Goal: Task Accomplishment & Management: Complete application form

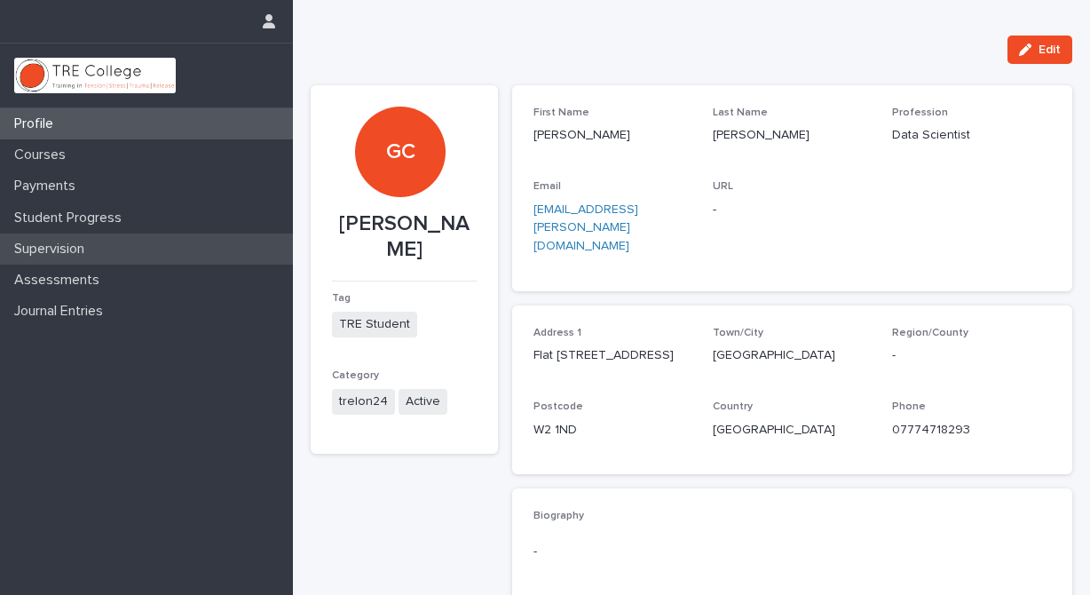
click at [69, 249] on p "Supervision" at bounding box center [52, 249] width 91 height 17
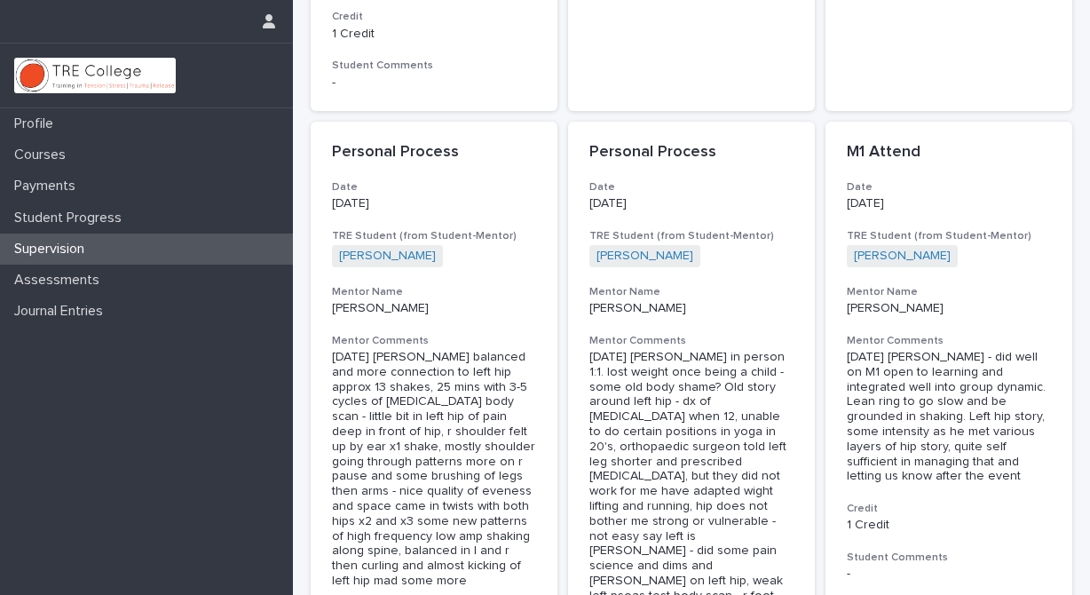
scroll to position [1824, 0]
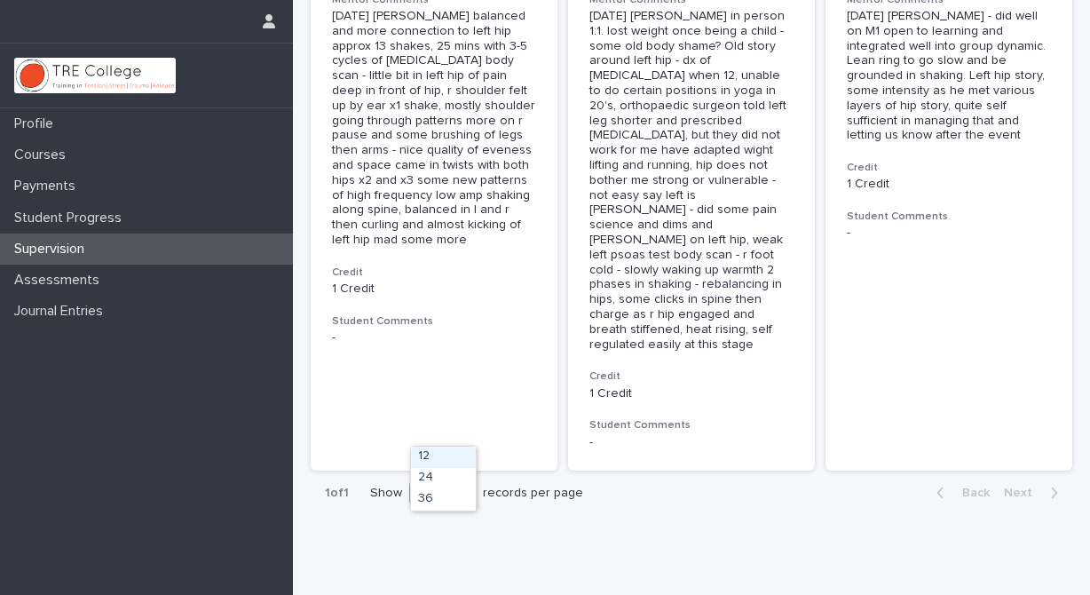
click at [464, 483] on icon at bounding box center [464, 492] width 18 height 18
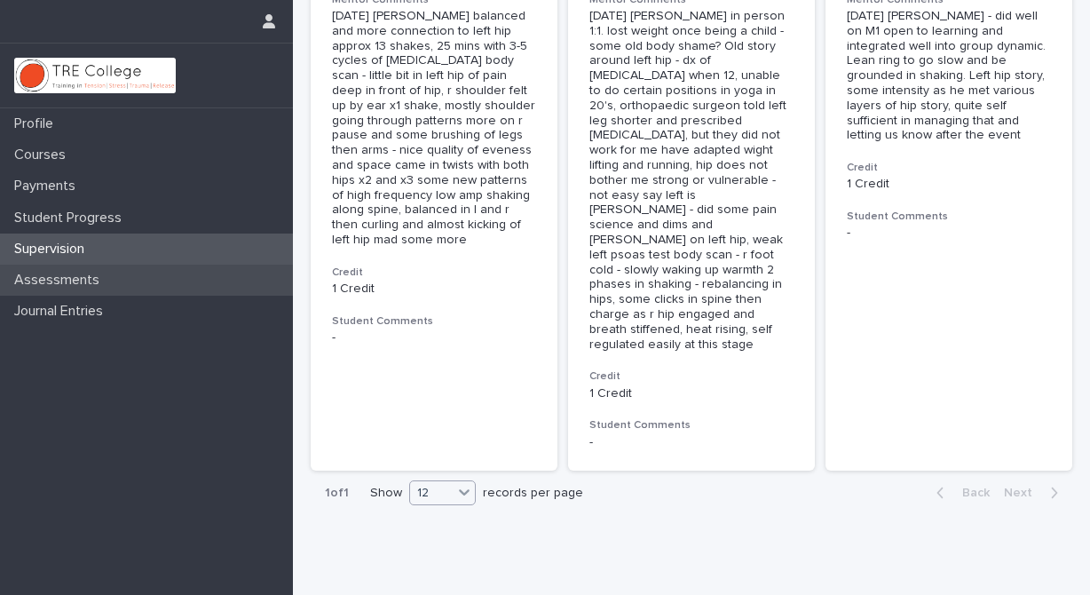
click at [97, 280] on p "Assessments" at bounding box center [60, 280] width 107 height 17
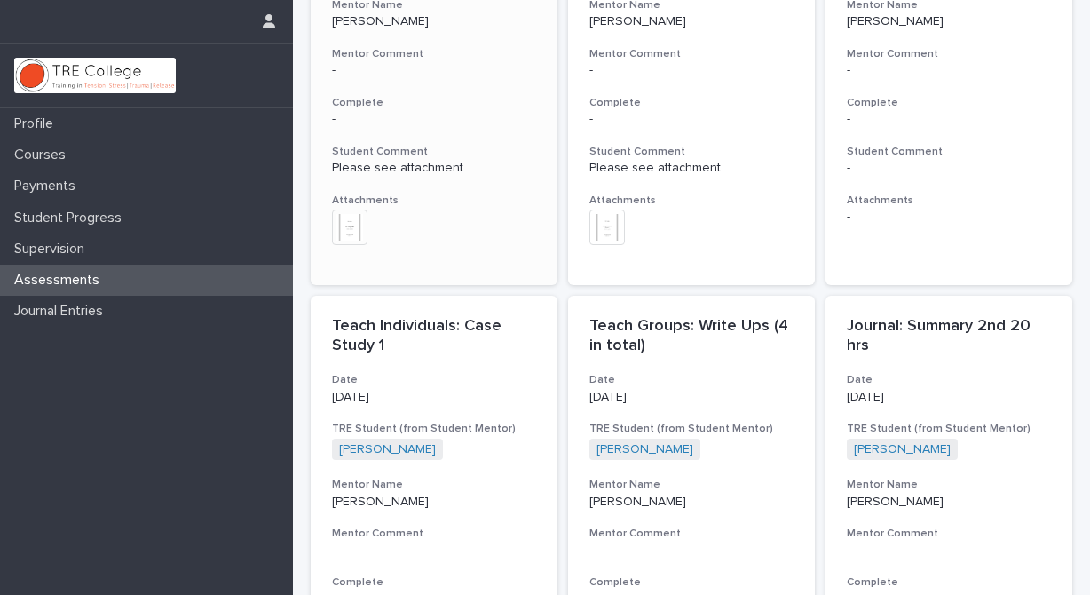
scroll to position [276, 0]
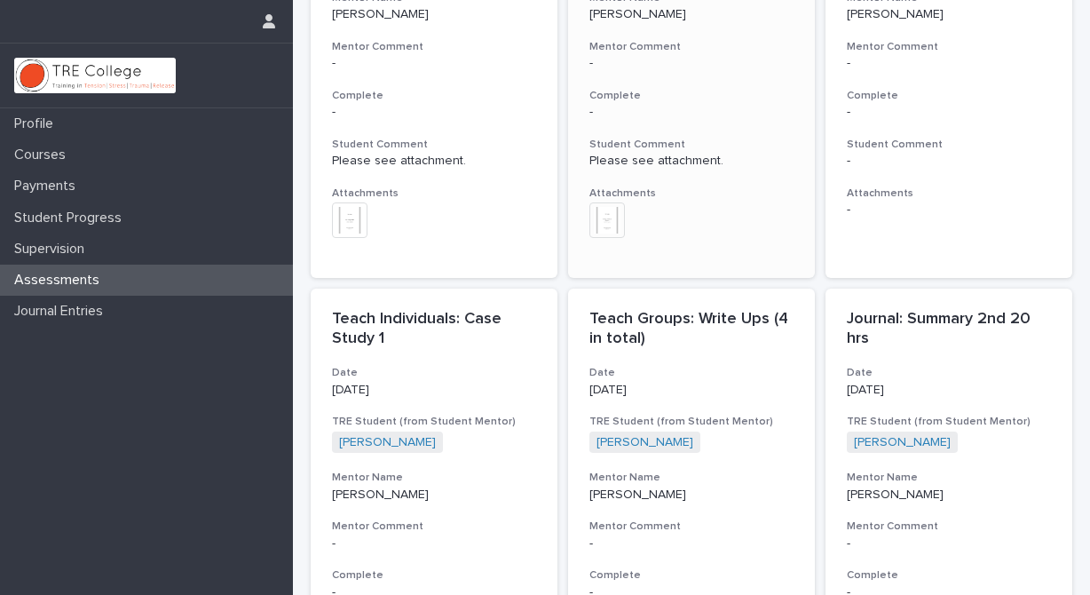
click at [607, 224] on img at bounding box center [607, 220] width 36 height 36
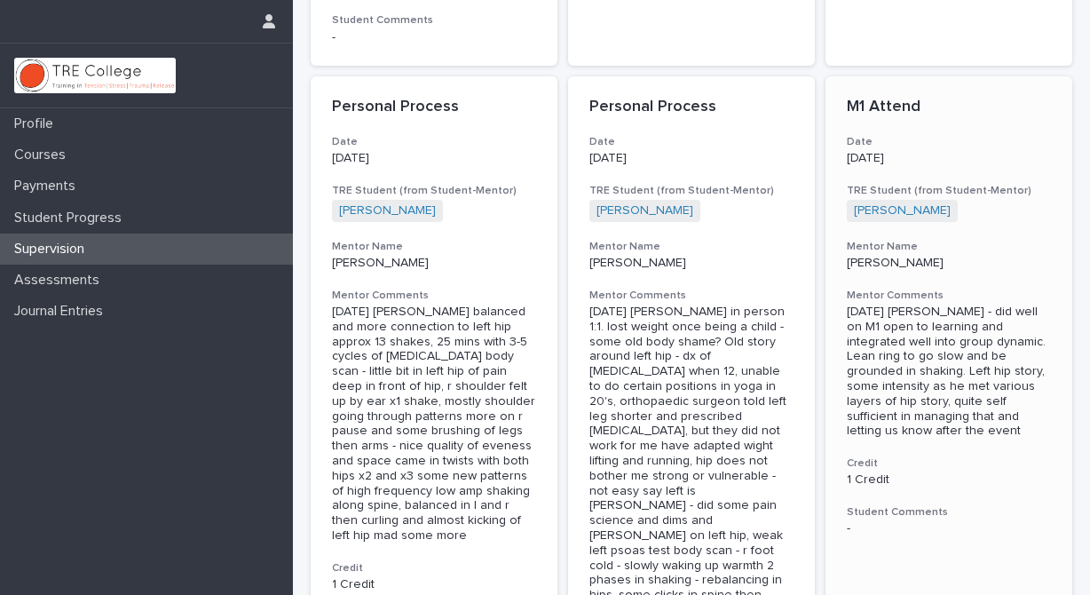
scroll to position [1356, 0]
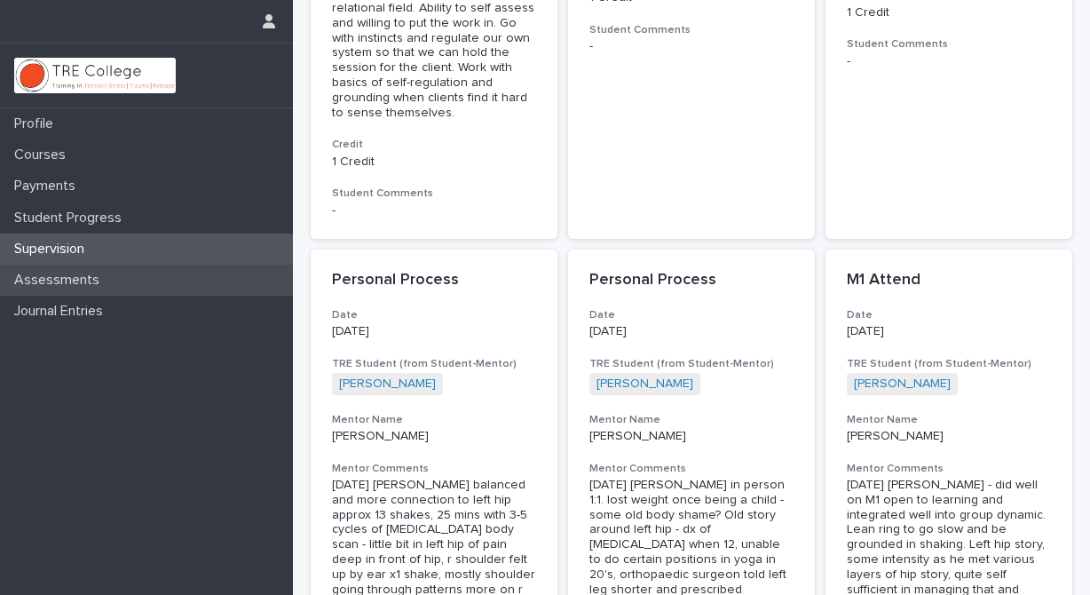
click at [81, 279] on p "Assessments" at bounding box center [60, 280] width 107 height 17
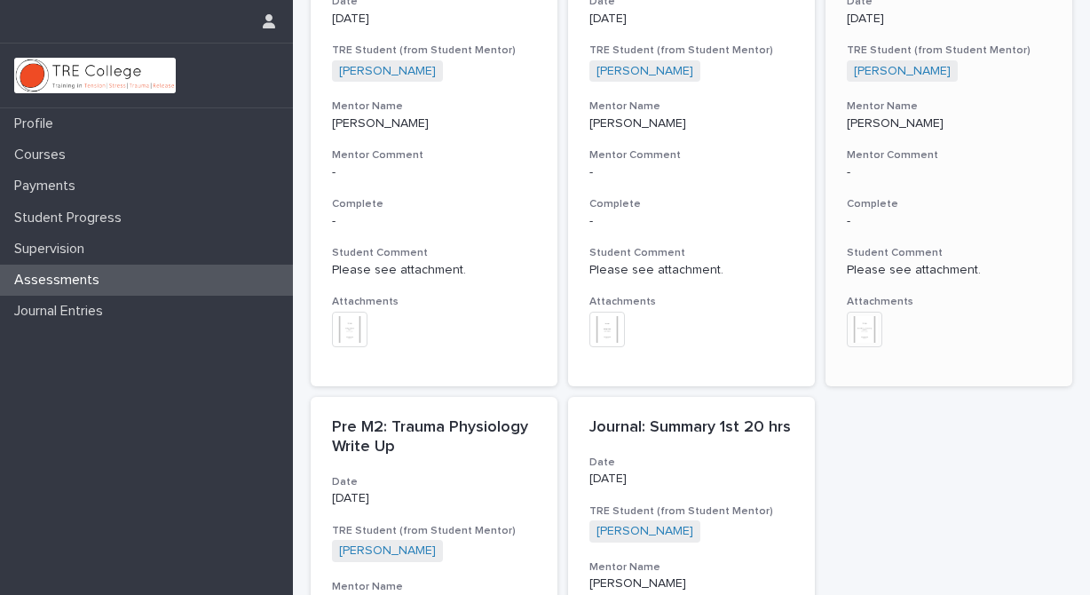
scroll to position [646, 0]
click at [854, 321] on img at bounding box center [865, 330] width 36 height 36
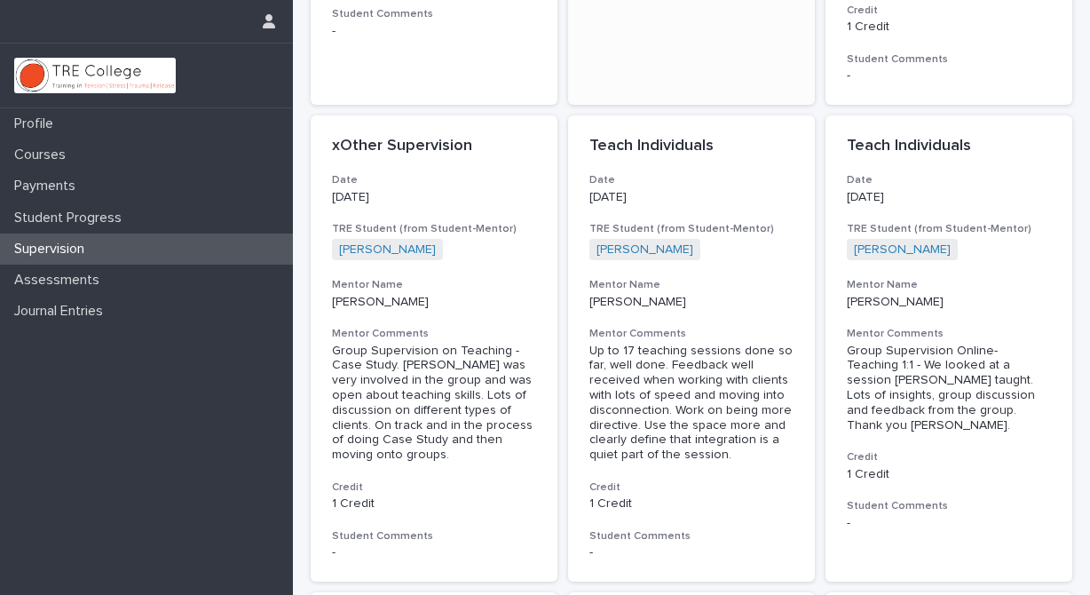
scroll to position [480, 0]
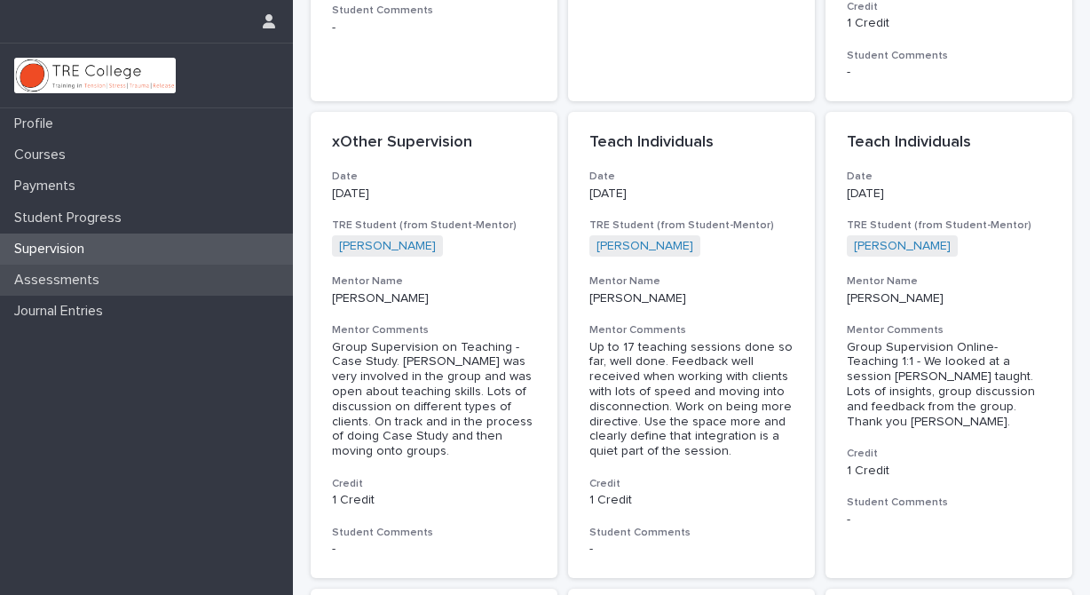
click at [64, 283] on p "Assessments" at bounding box center [60, 280] width 107 height 17
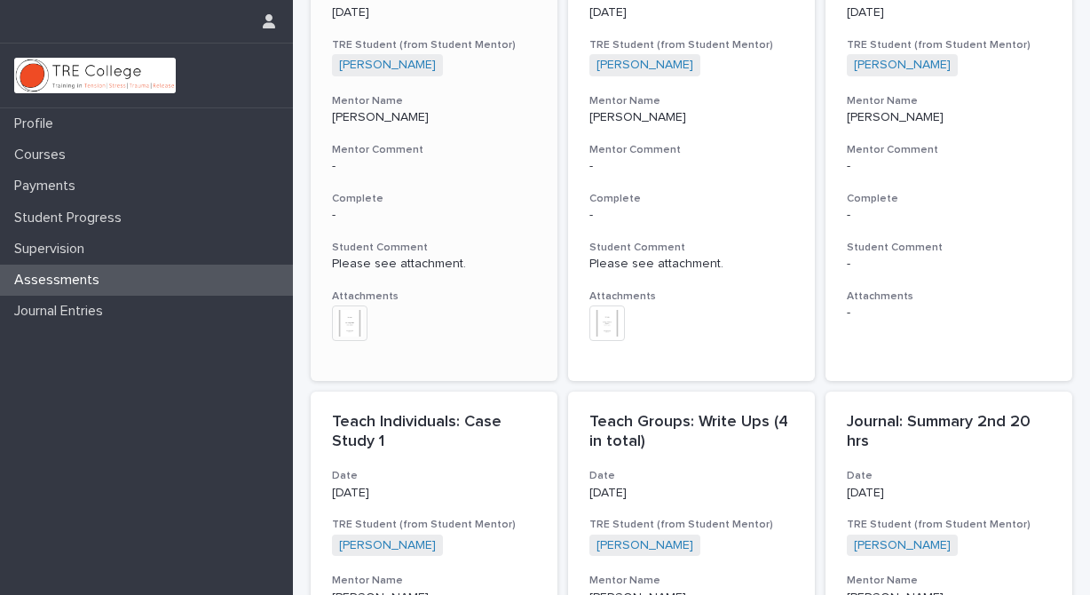
scroll to position [177, 0]
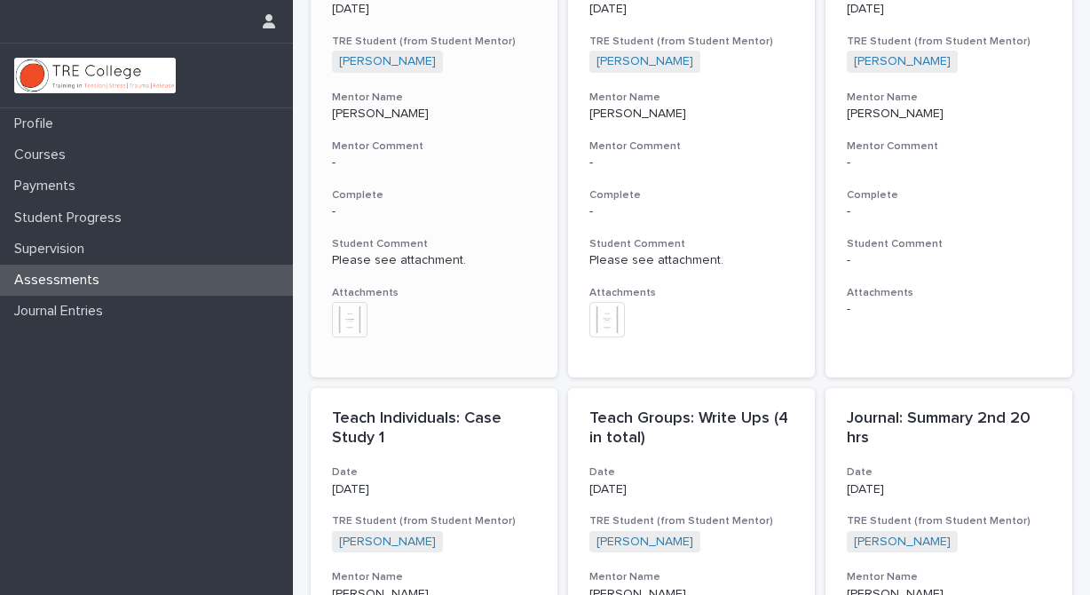
click at [347, 320] on img at bounding box center [350, 320] width 36 height 36
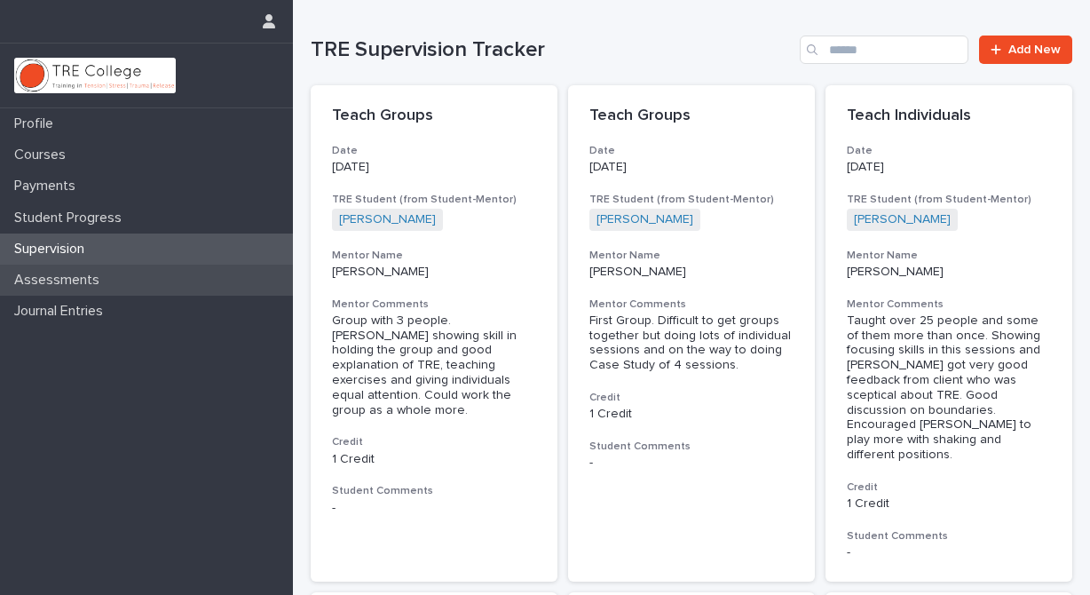
click at [83, 283] on p "Assessments" at bounding box center [60, 280] width 107 height 17
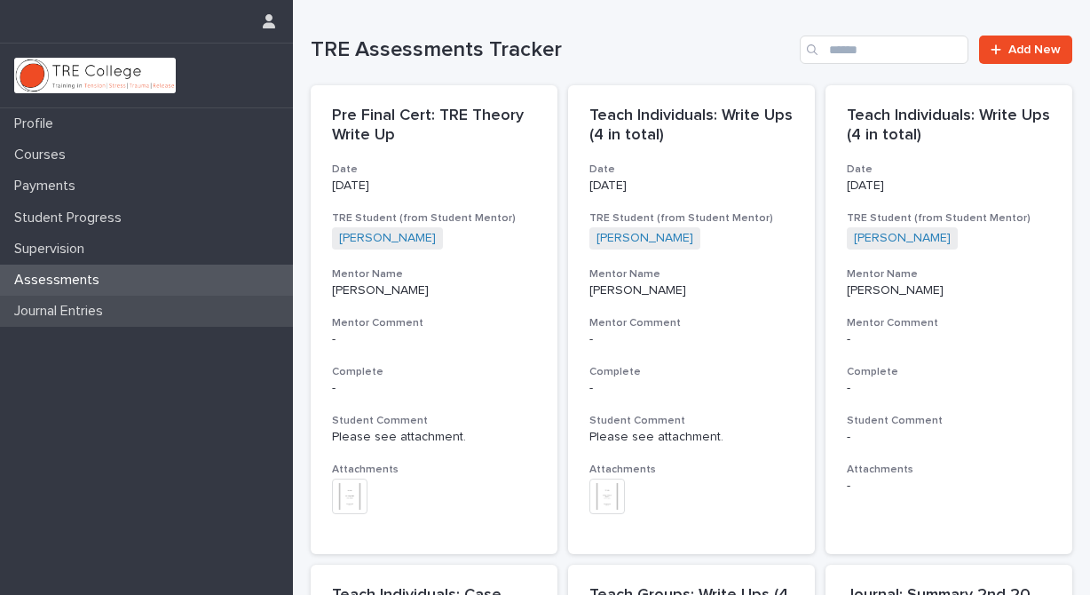
click at [86, 311] on p "Journal Entries" at bounding box center [62, 311] width 110 height 17
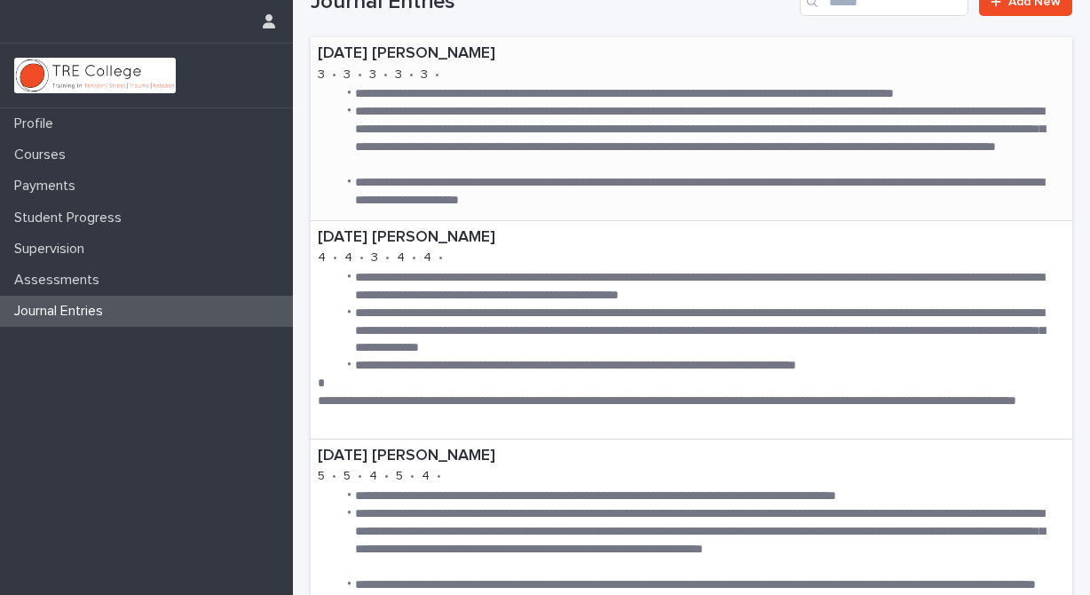
scroll to position [50, 0]
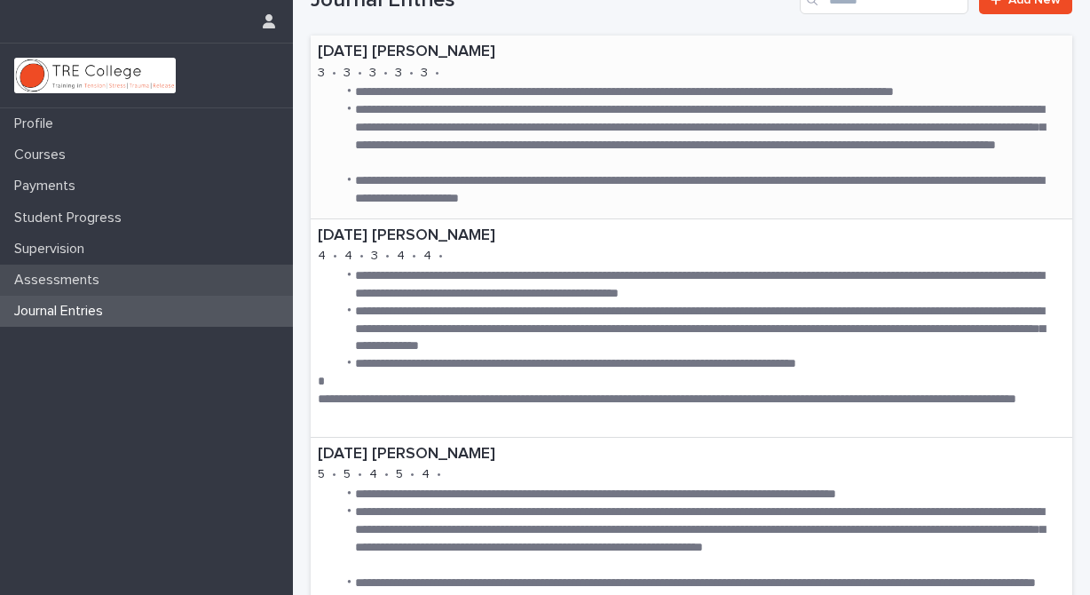
click at [74, 281] on p "Assessments" at bounding box center [60, 280] width 107 height 17
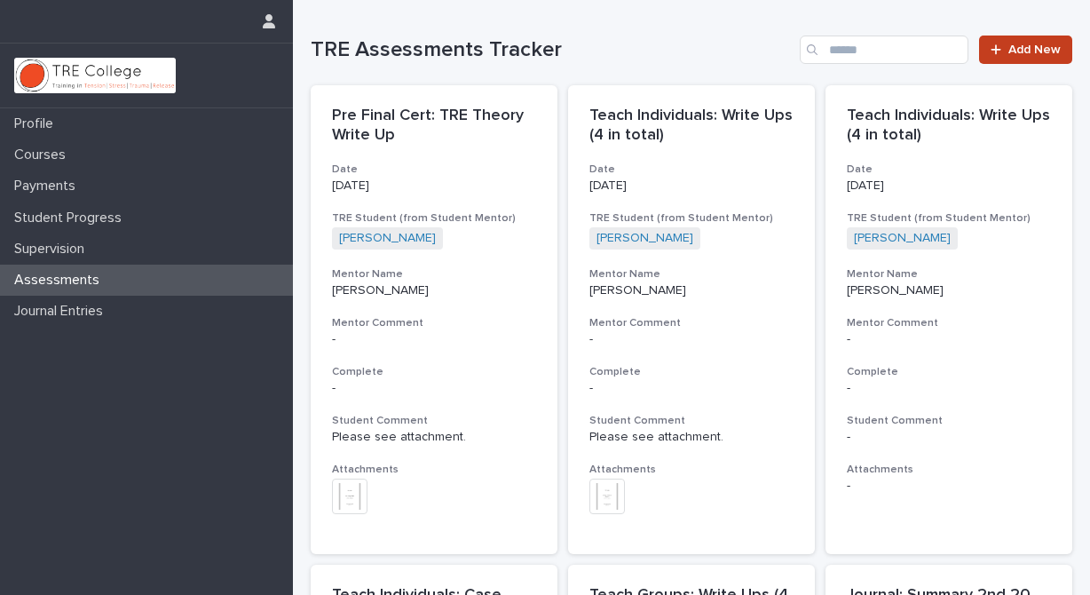
click at [1028, 48] on span "Add New" at bounding box center [1034, 49] width 52 height 12
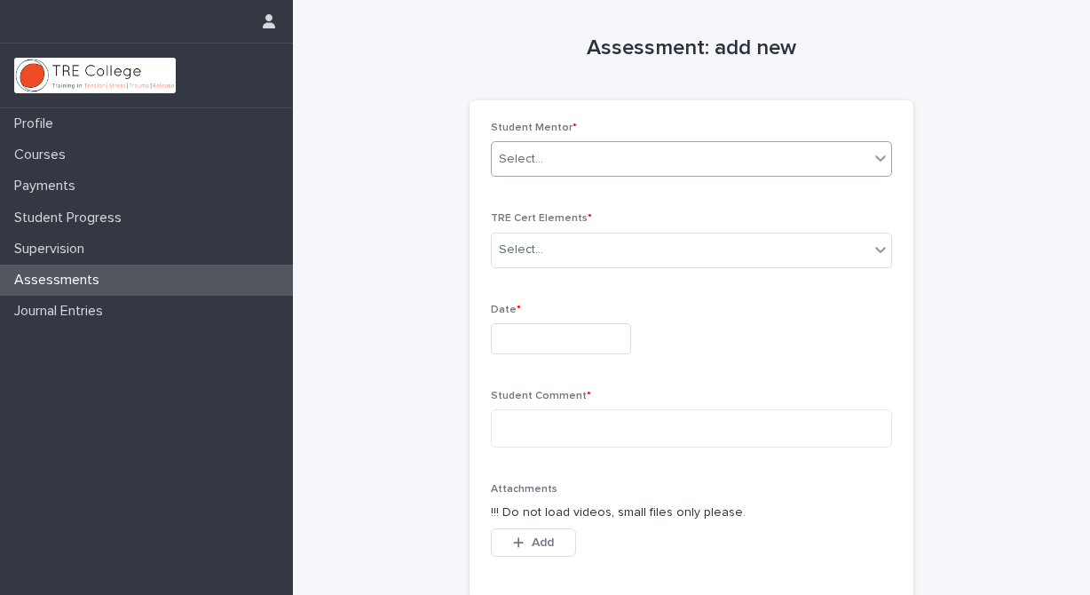
click at [875, 158] on icon at bounding box center [880, 158] width 11 height 6
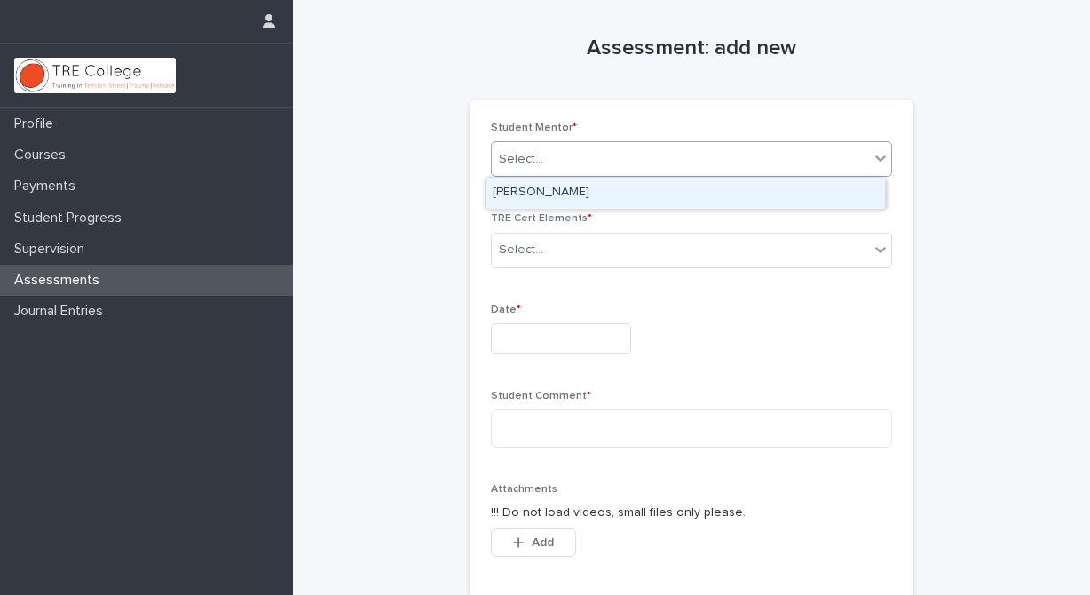
click at [804, 188] on div "[PERSON_NAME]" at bounding box center [685, 193] width 399 height 31
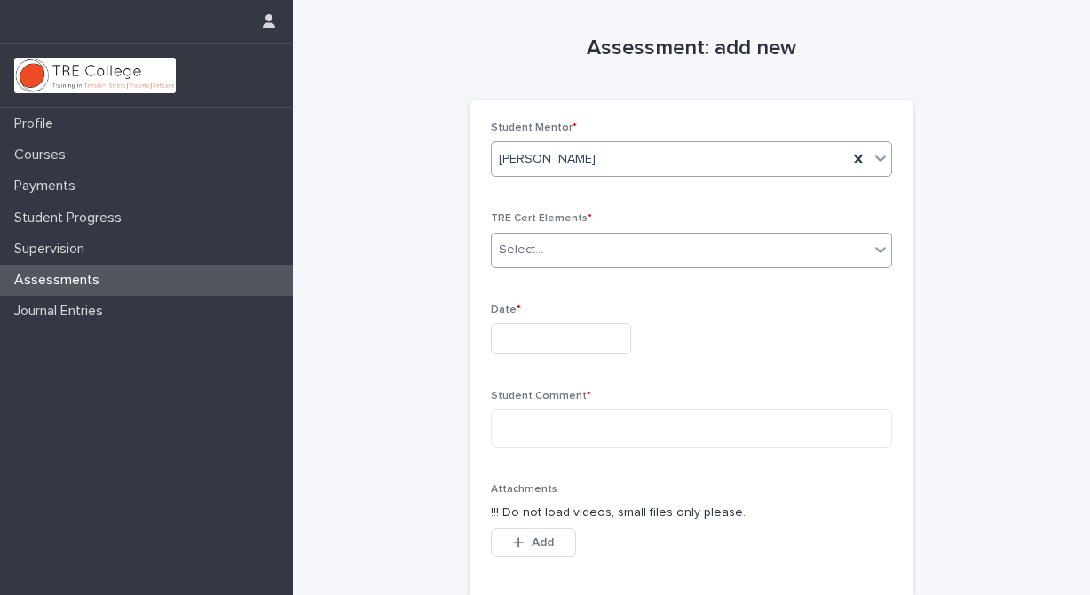
click at [869, 249] on span at bounding box center [869, 251] width 1 height 20
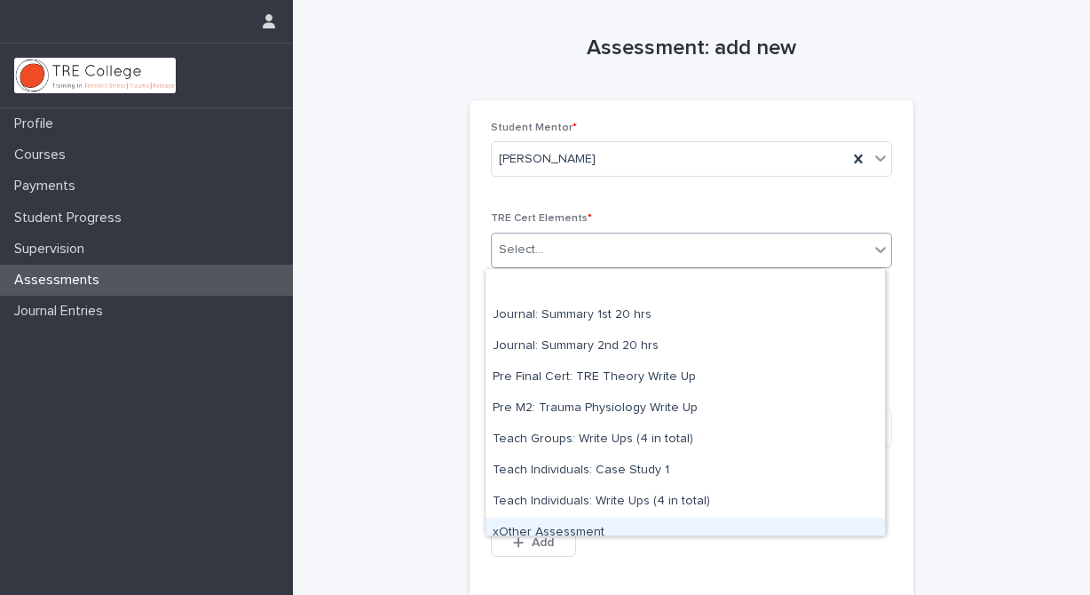
click at [580, 531] on div "xOther Assessment" at bounding box center [685, 533] width 399 height 31
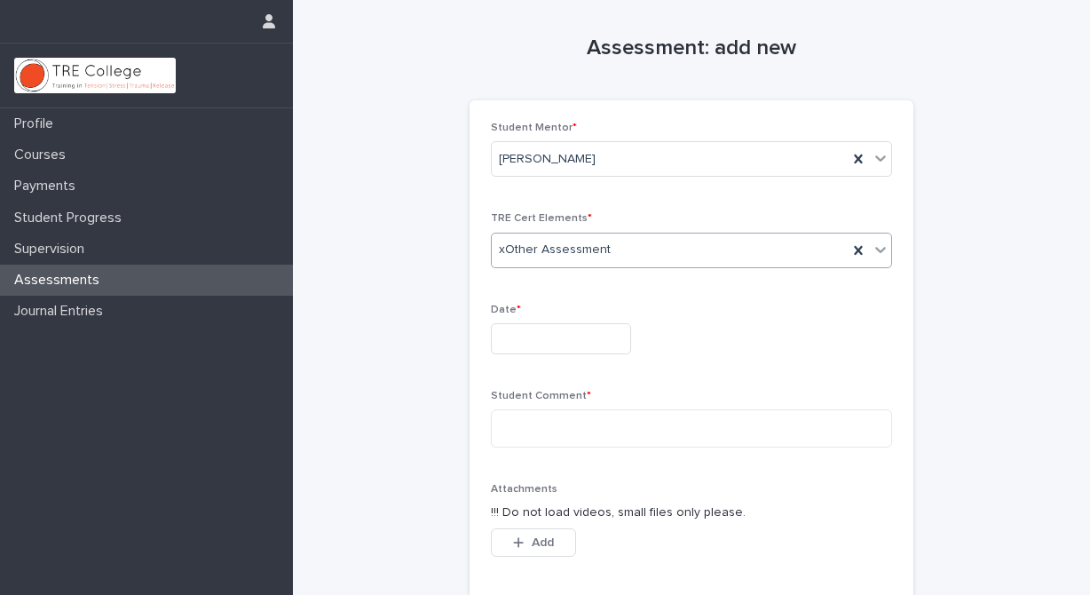
click at [510, 335] on input "text" at bounding box center [561, 338] width 140 height 31
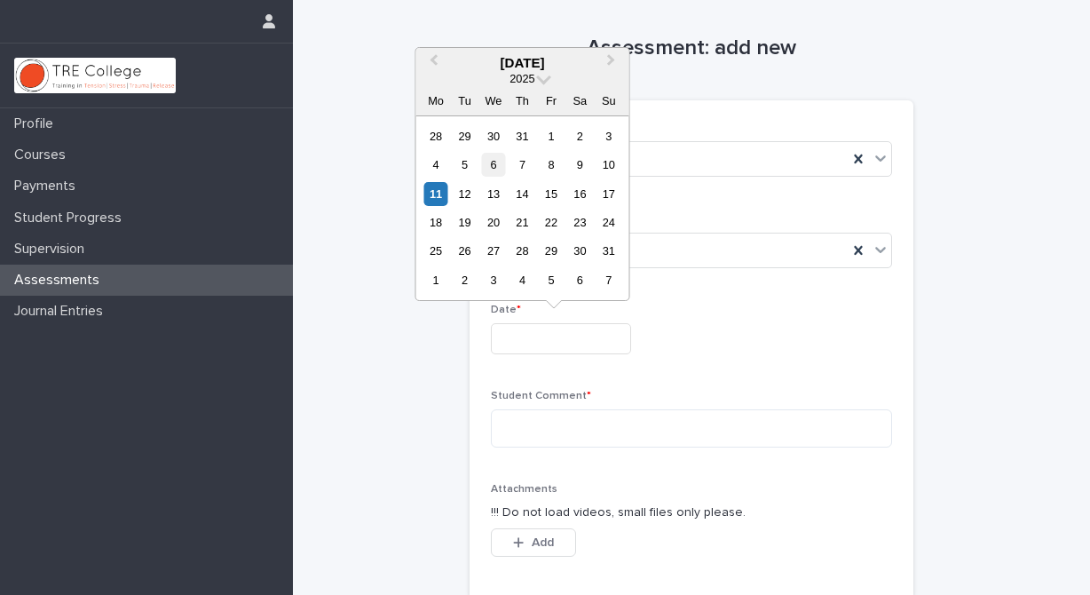
click at [492, 161] on div "6" at bounding box center [493, 165] width 24 height 24
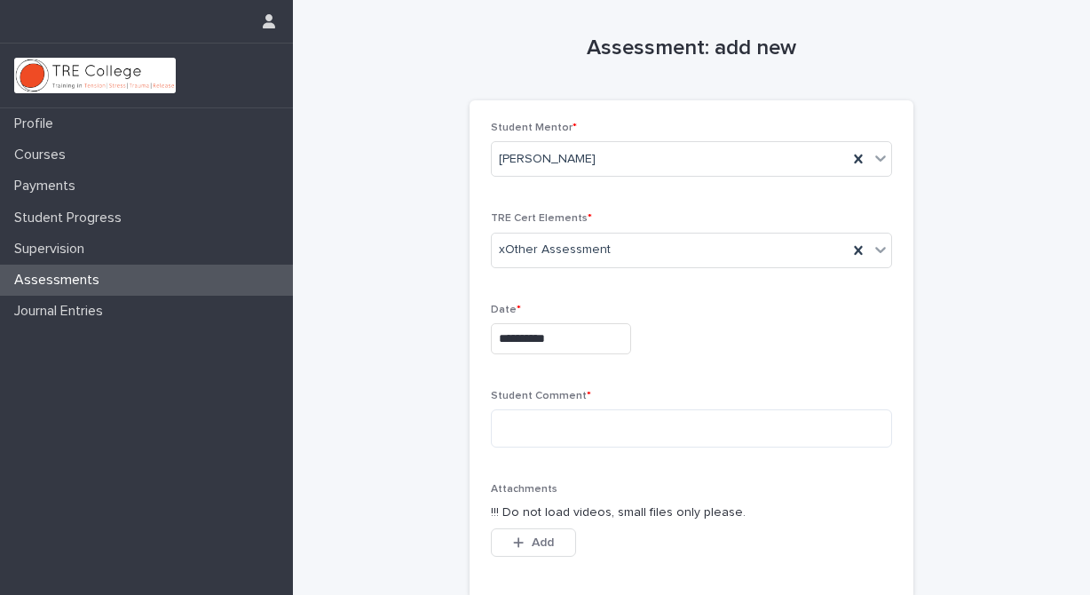
click at [582, 342] on input "**********" at bounding box center [561, 338] width 140 height 31
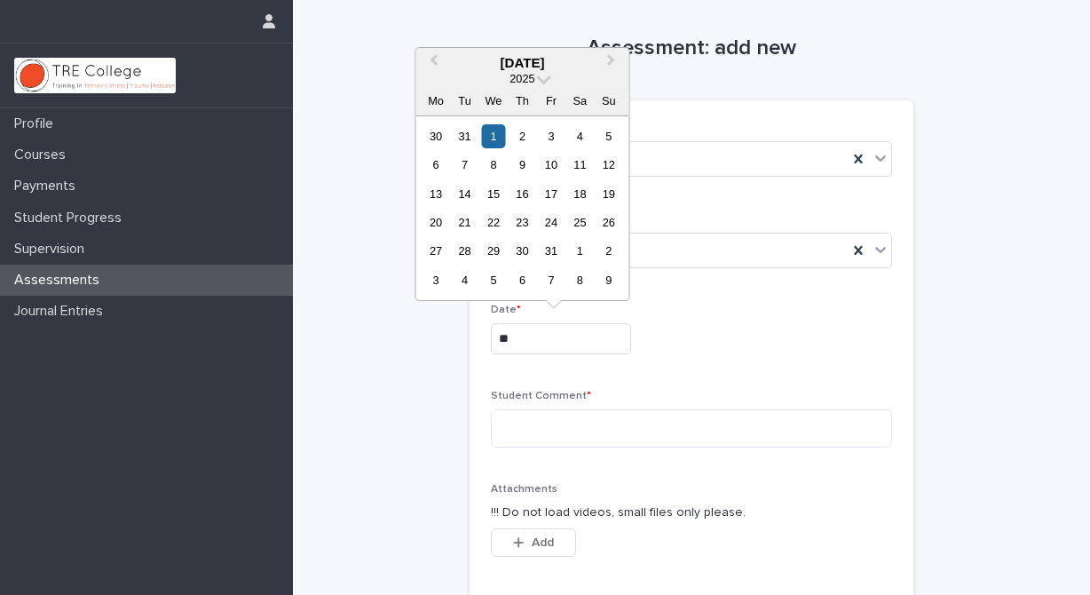
type input "*"
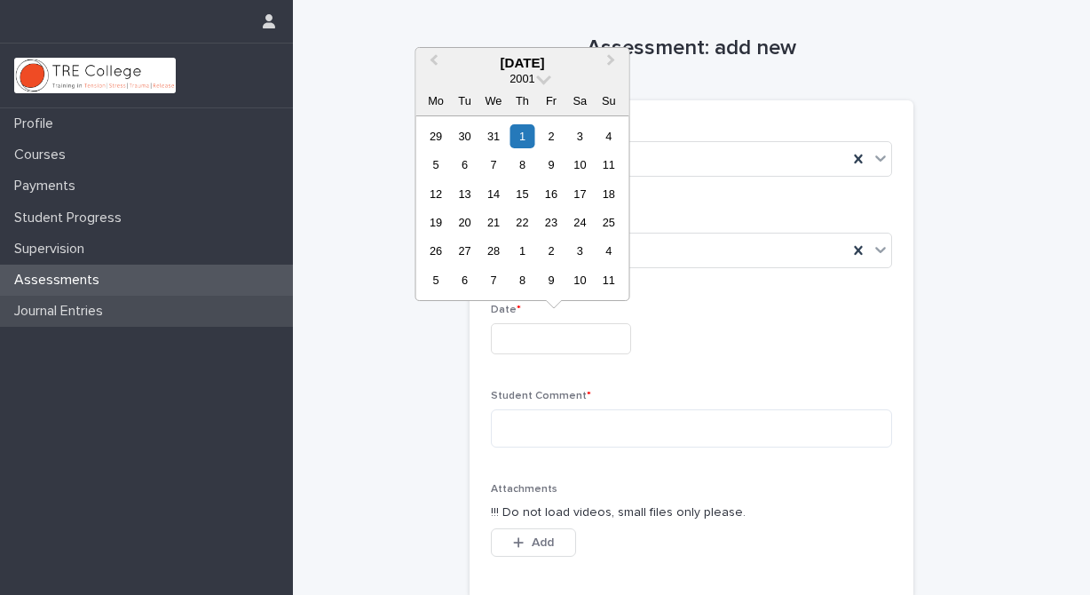
type input "**********"
click at [108, 312] on p "Journal Entries" at bounding box center [62, 311] width 110 height 17
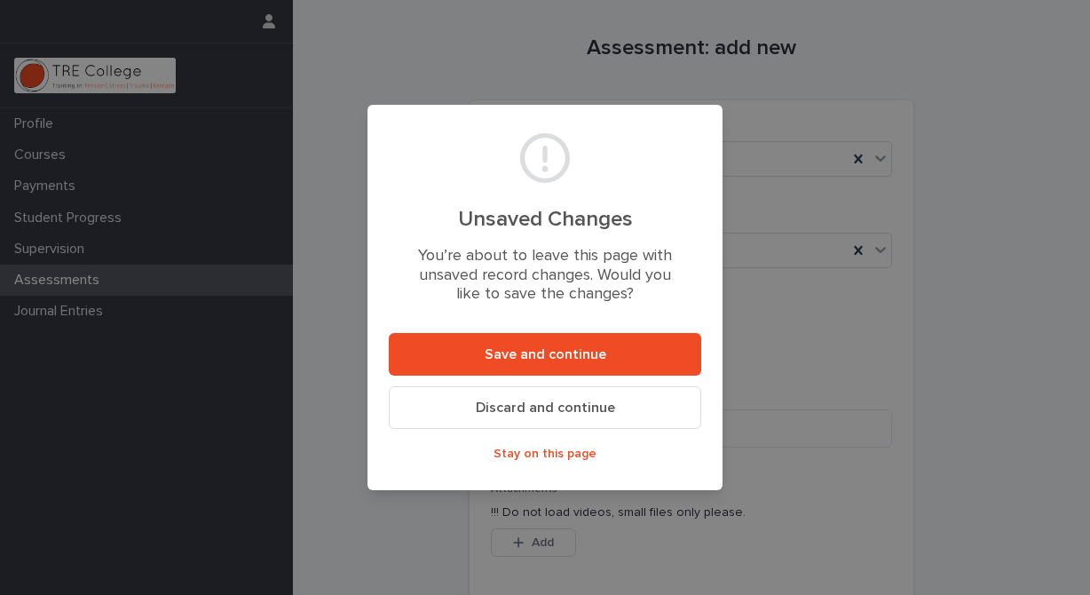
click at [514, 406] on span "Discard and continue" at bounding box center [545, 407] width 139 height 14
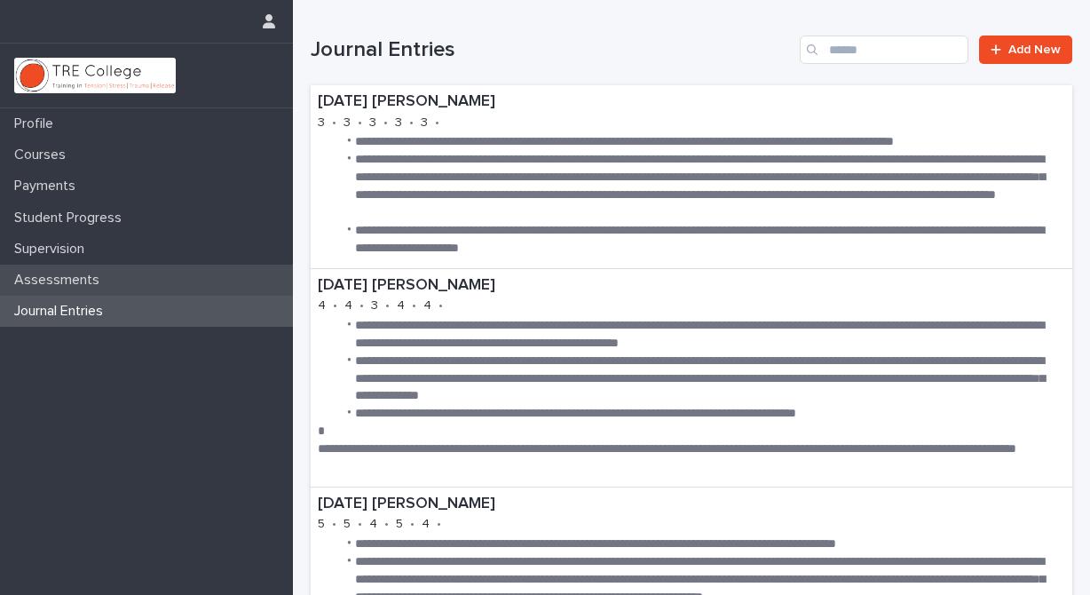
click at [95, 282] on p "Assessments" at bounding box center [60, 280] width 107 height 17
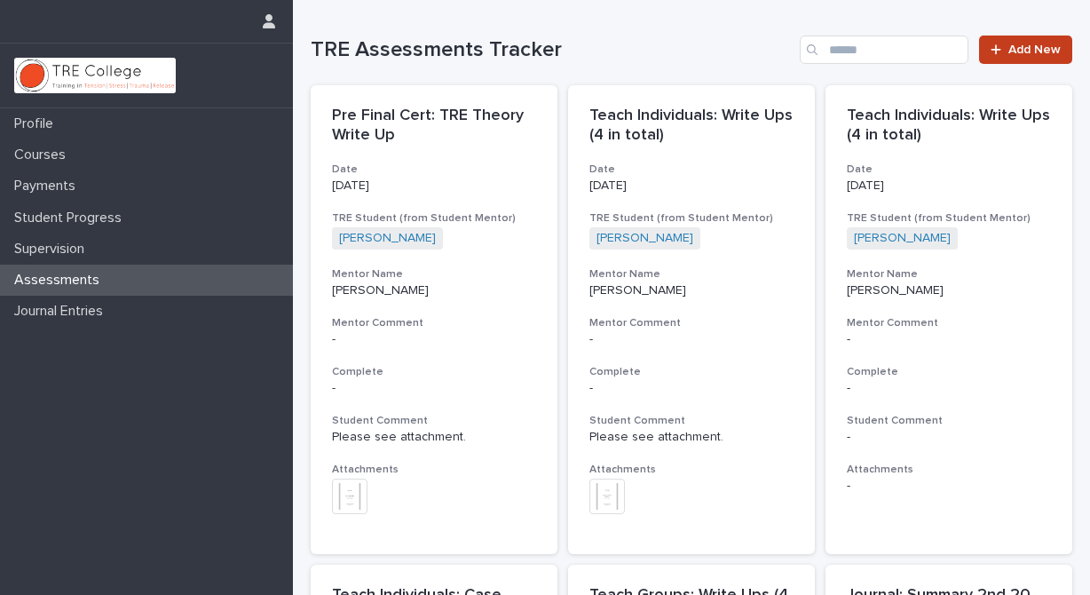
click at [1026, 46] on span "Add New" at bounding box center [1034, 49] width 52 height 12
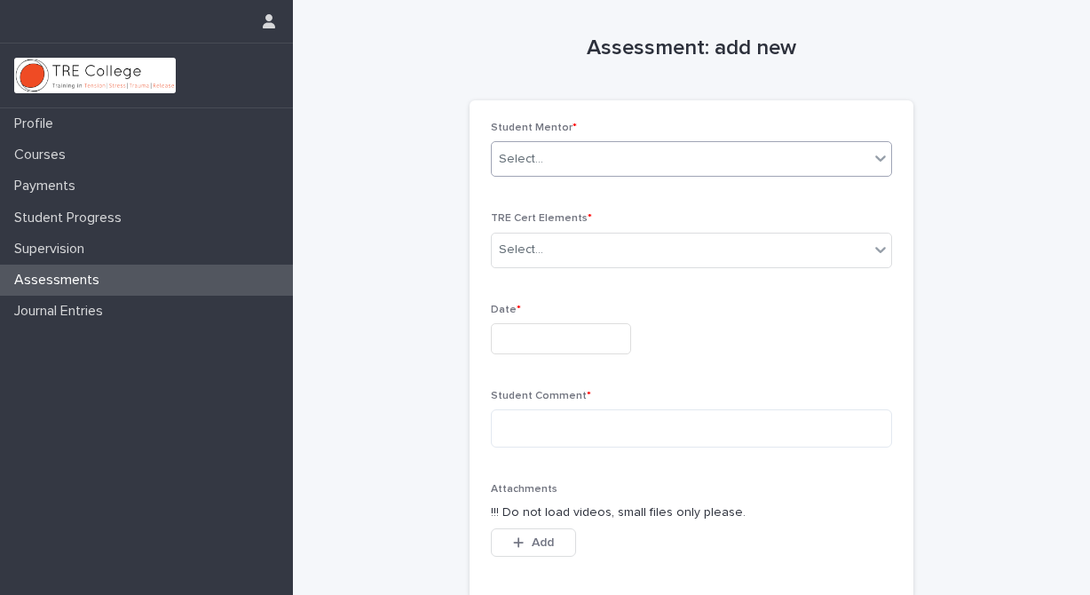
click at [873, 154] on icon at bounding box center [881, 158] width 18 height 18
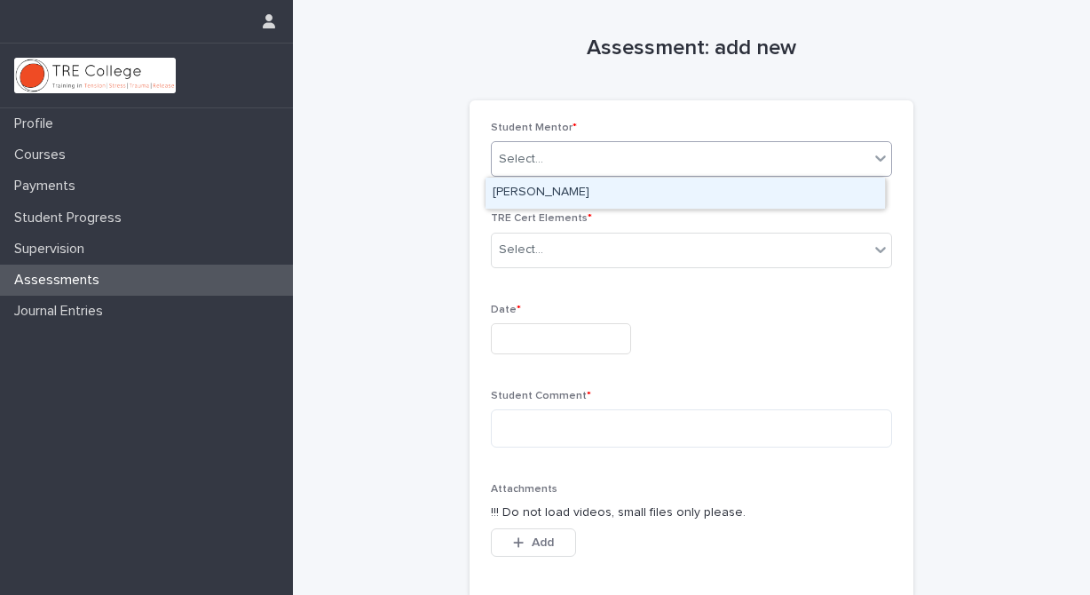
click at [809, 191] on div "[PERSON_NAME]" at bounding box center [685, 193] width 399 height 31
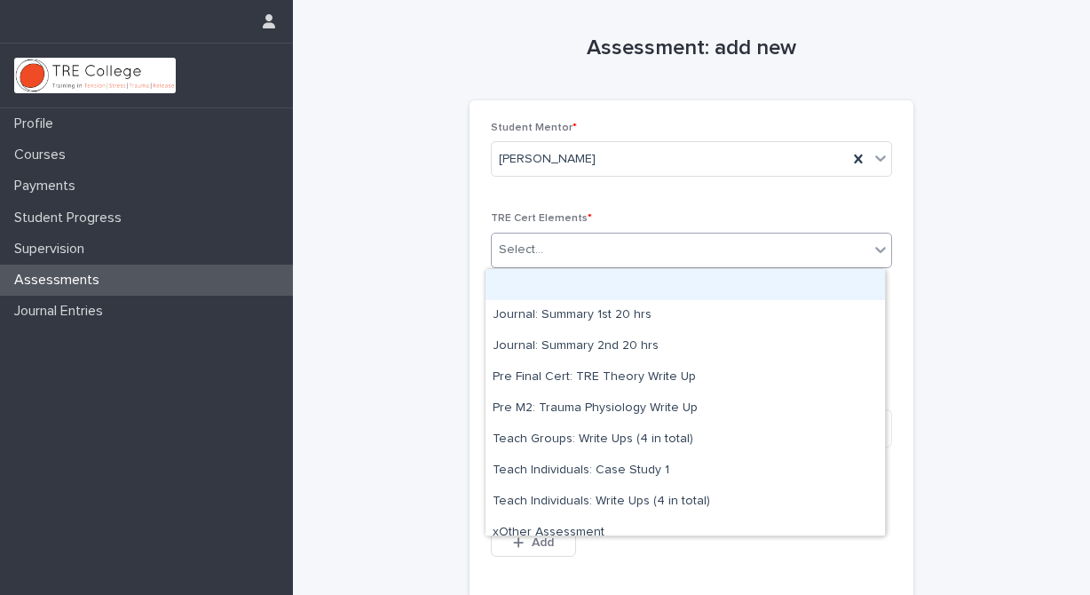
click at [872, 246] on icon at bounding box center [881, 250] width 18 height 18
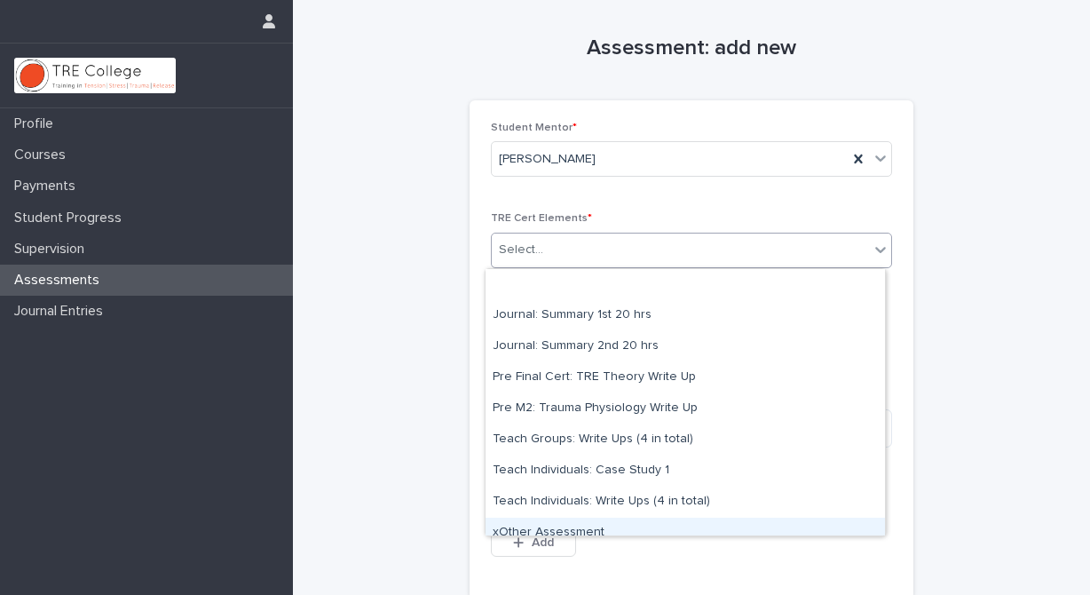
click at [603, 528] on div "xOther Assessment" at bounding box center [685, 533] width 399 height 31
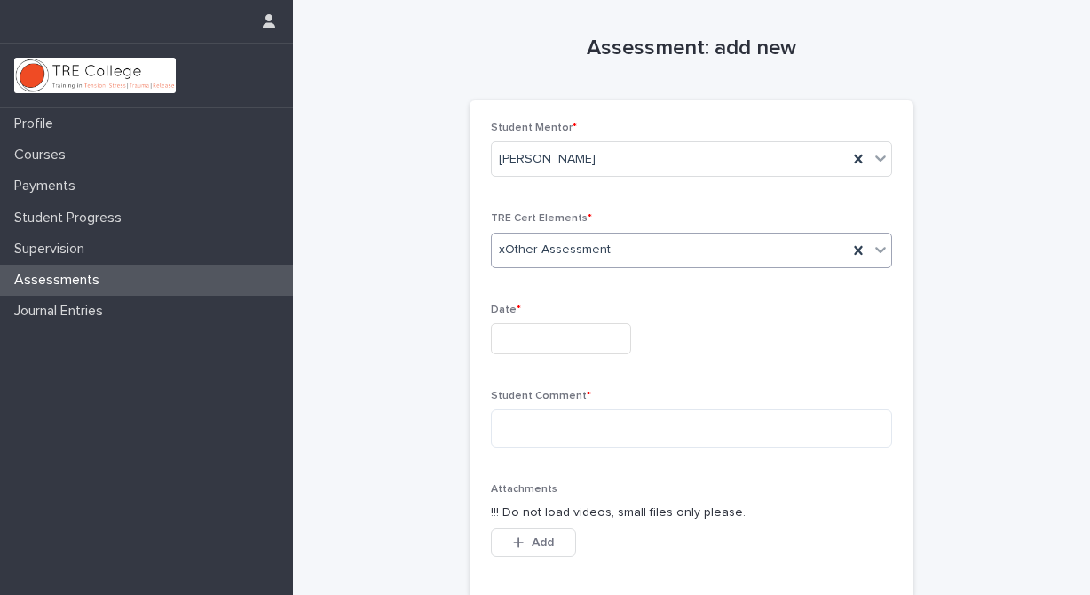
click at [520, 336] on input "text" at bounding box center [561, 338] width 140 height 31
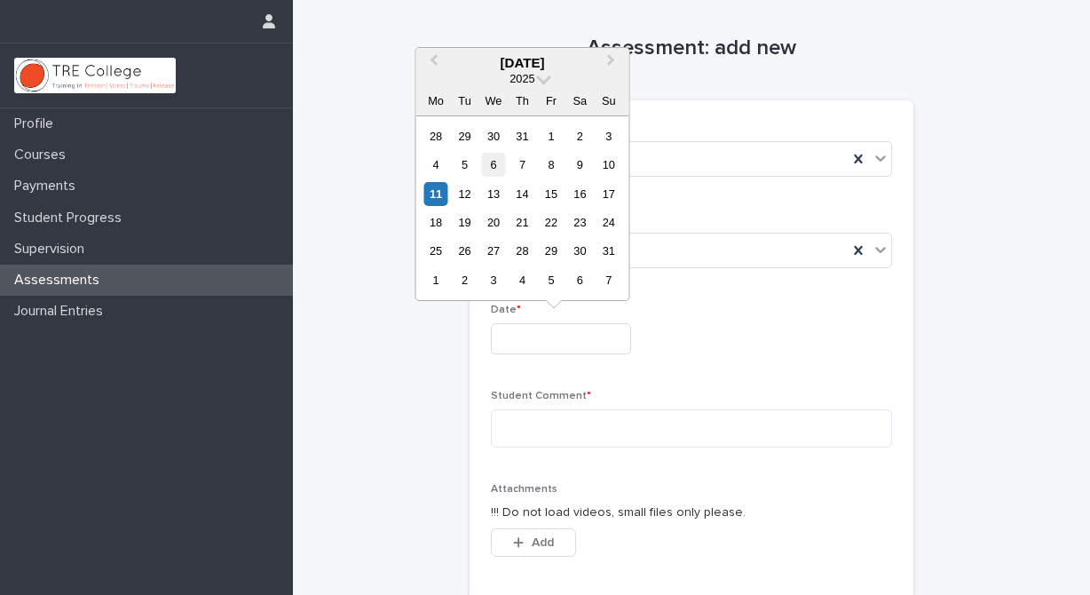
click at [496, 162] on div "6" at bounding box center [493, 165] width 24 height 24
type input "**********"
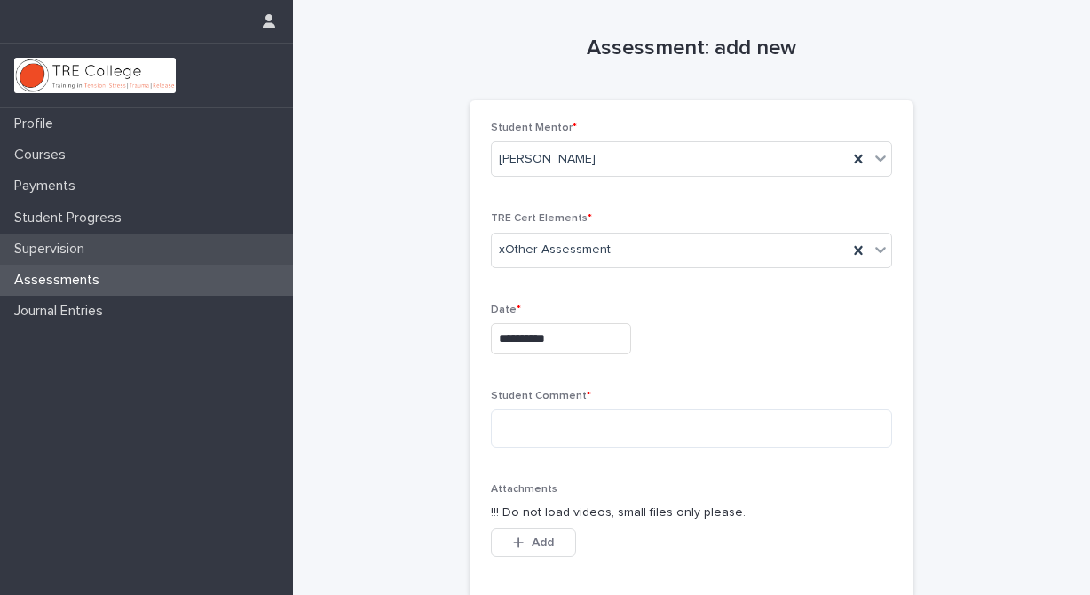
click at [69, 246] on p "Supervision" at bounding box center [52, 249] width 91 height 17
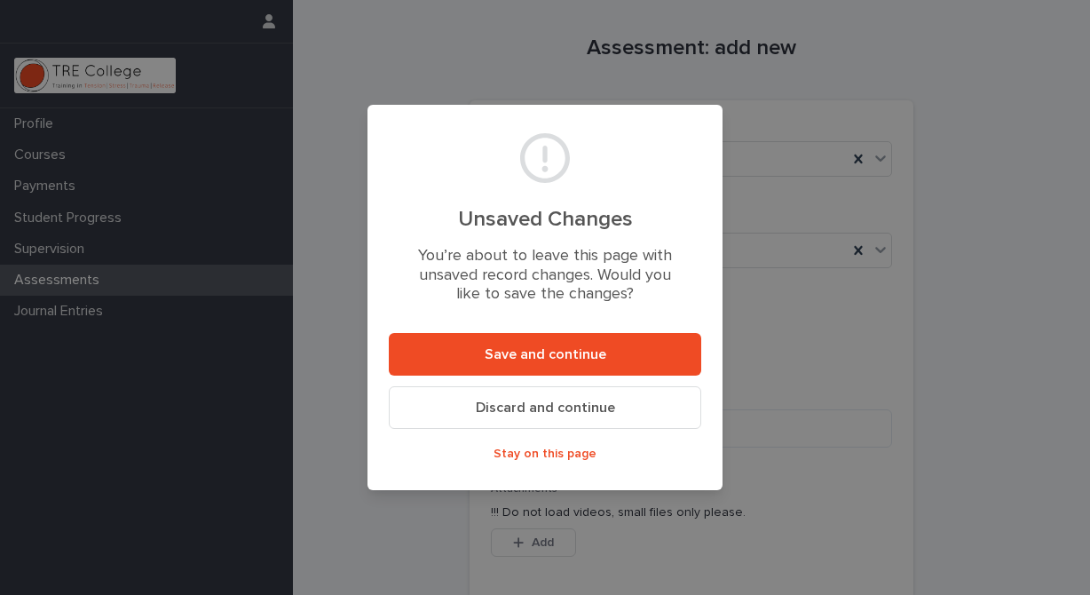
click at [515, 405] on span "Discard and continue" at bounding box center [545, 407] width 139 height 14
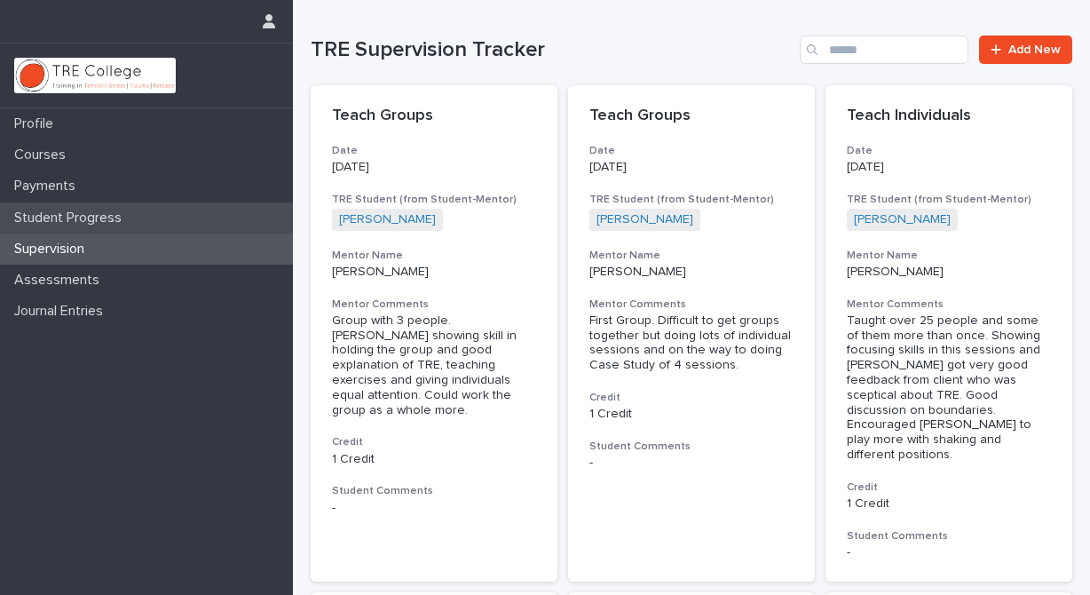
click at [109, 213] on p "Student Progress" at bounding box center [71, 218] width 129 height 17
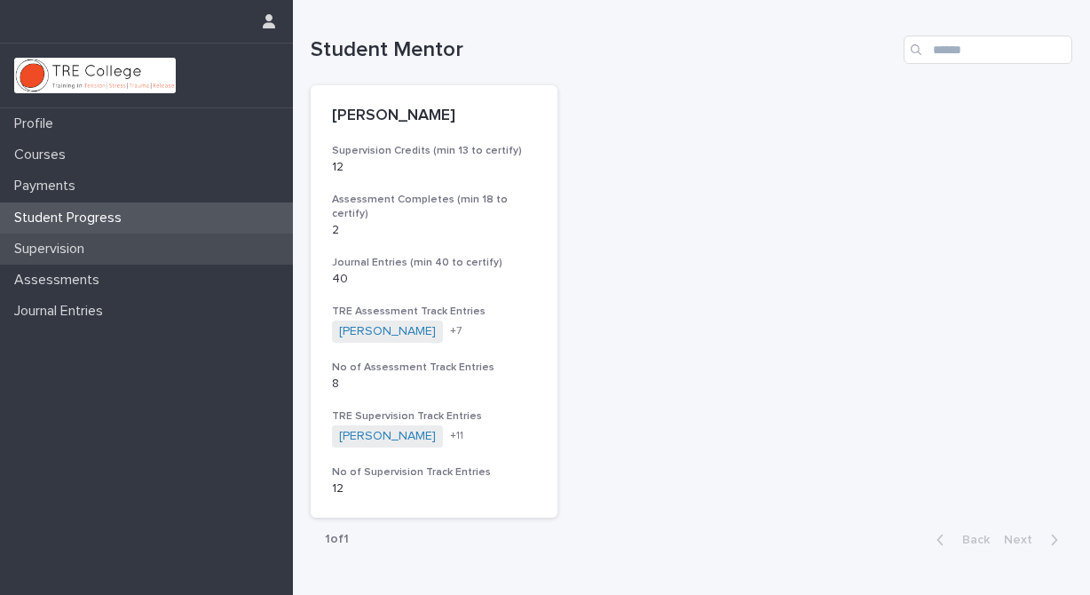
click at [91, 246] on p "Supervision" at bounding box center [52, 249] width 91 height 17
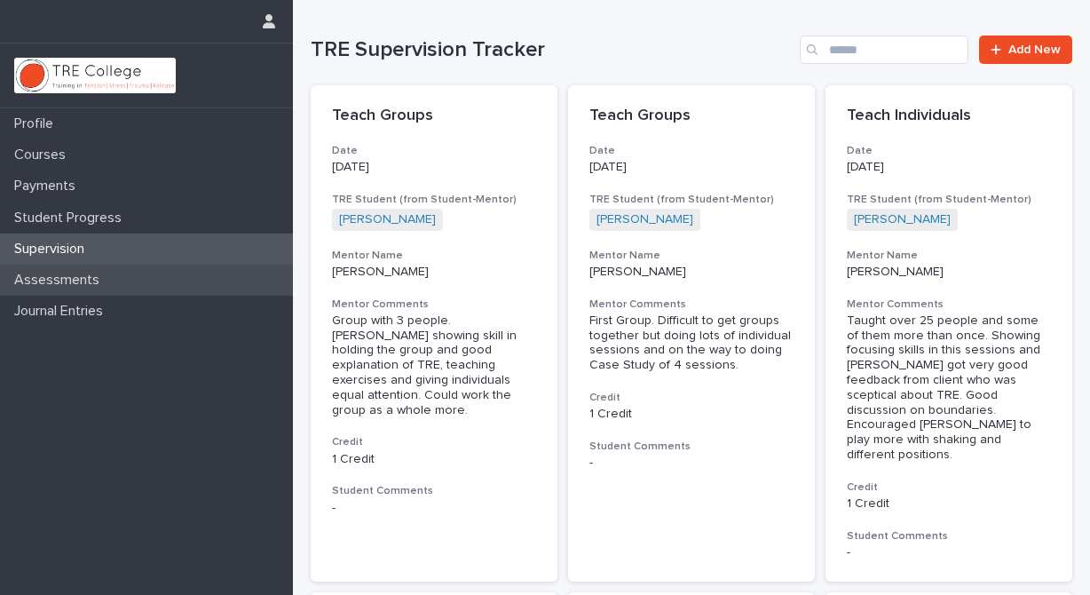
click at [89, 278] on p "Assessments" at bounding box center [60, 280] width 107 height 17
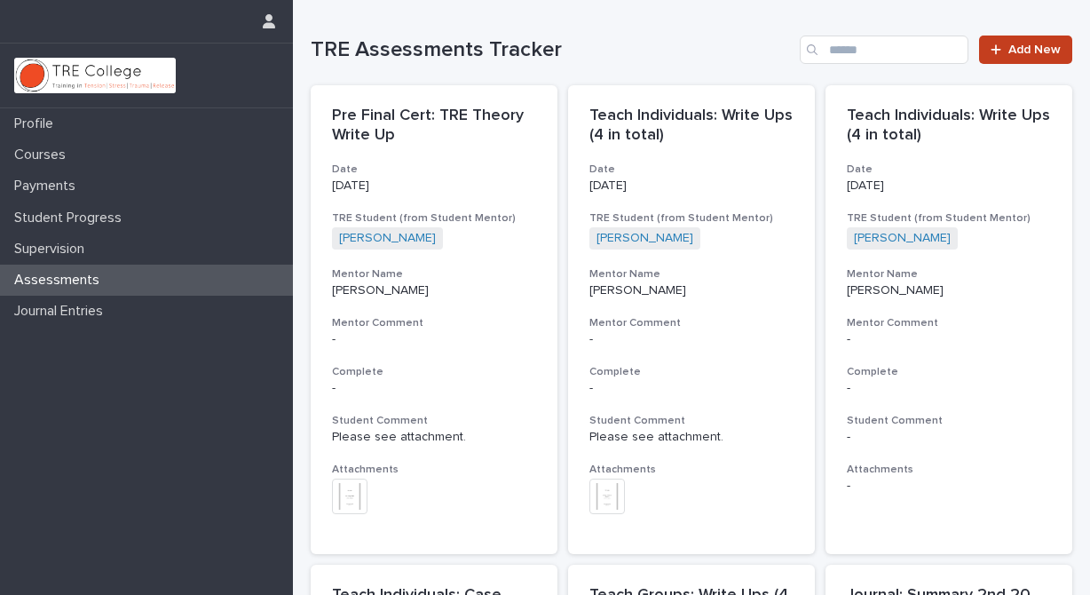
click at [995, 44] on link "Add New" at bounding box center [1025, 50] width 93 height 28
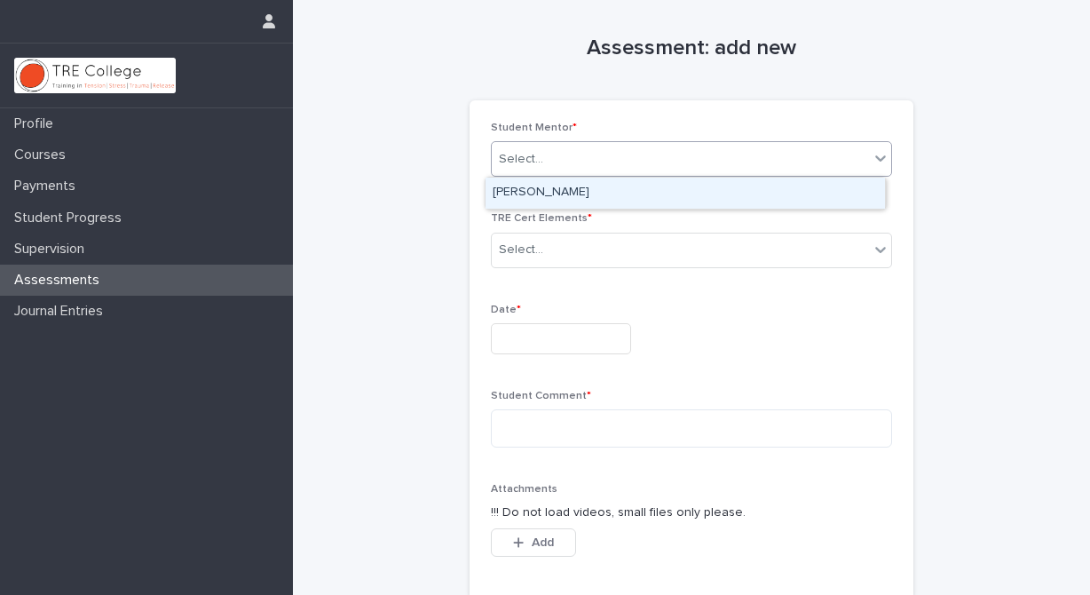
click at [875, 154] on icon at bounding box center [881, 158] width 18 height 18
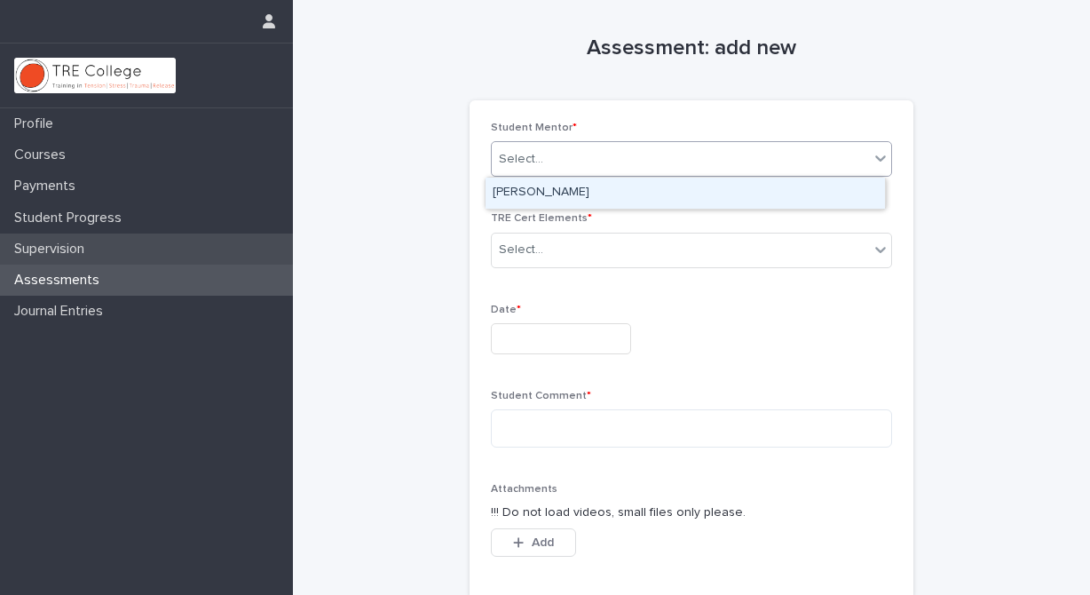
click at [92, 245] on p "Supervision" at bounding box center [52, 249] width 91 height 17
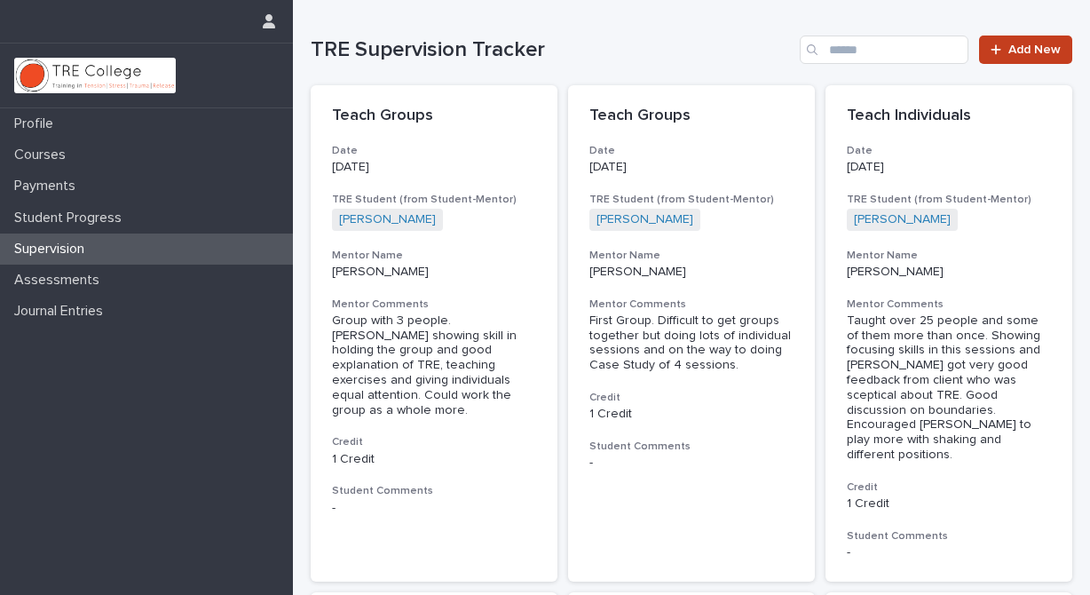
click at [1020, 46] on span "Add New" at bounding box center [1034, 49] width 52 height 12
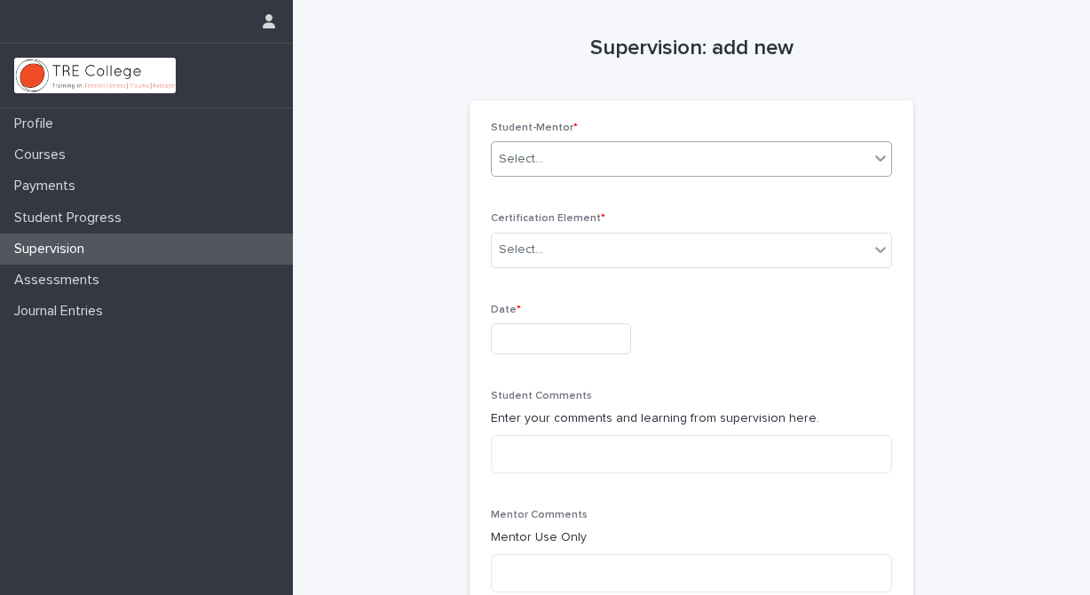
click at [872, 154] on icon at bounding box center [881, 158] width 18 height 18
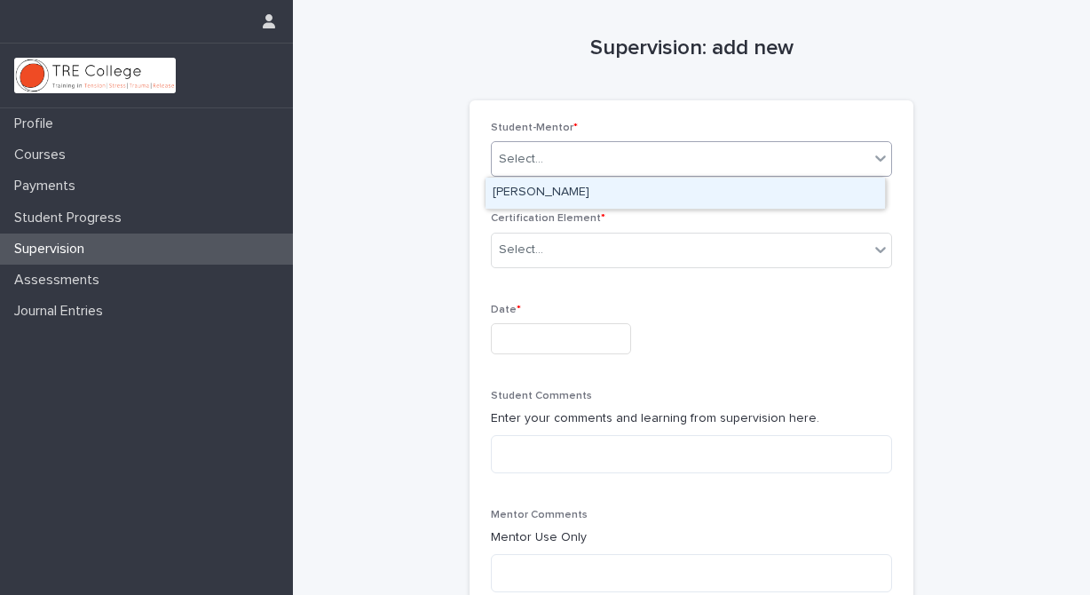
click at [837, 187] on div "[PERSON_NAME]" at bounding box center [685, 193] width 399 height 31
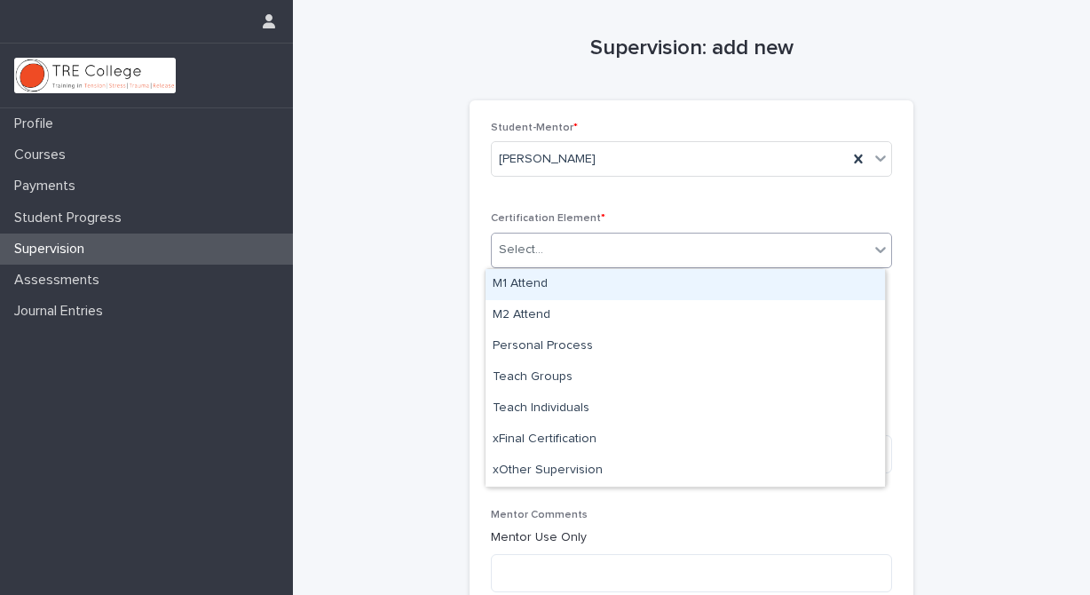
click at [872, 241] on icon at bounding box center [881, 250] width 18 height 18
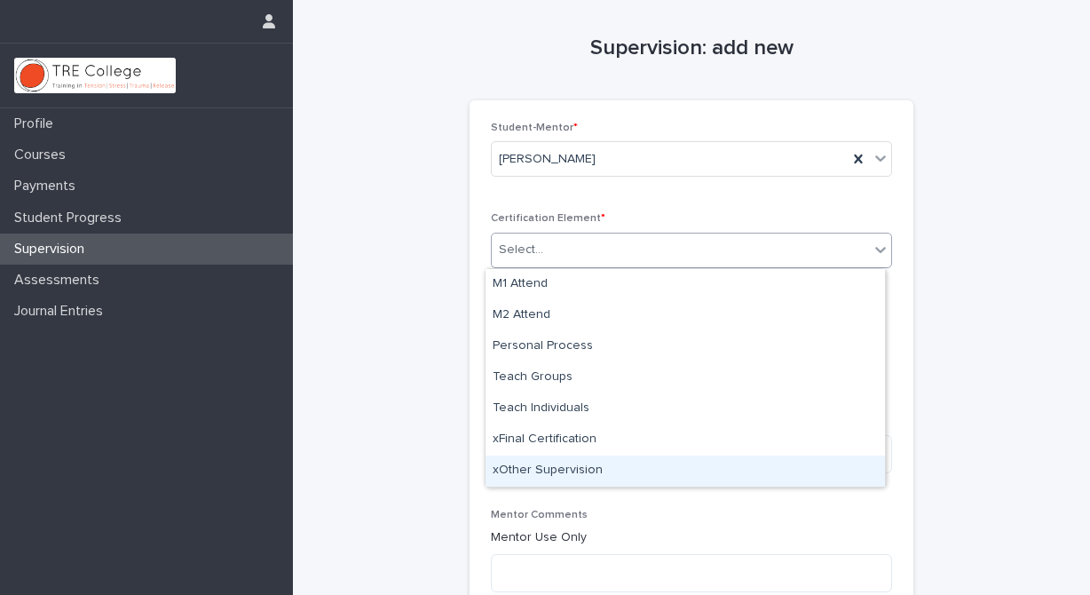
click at [724, 471] on div "xOther Supervision" at bounding box center [685, 470] width 399 height 31
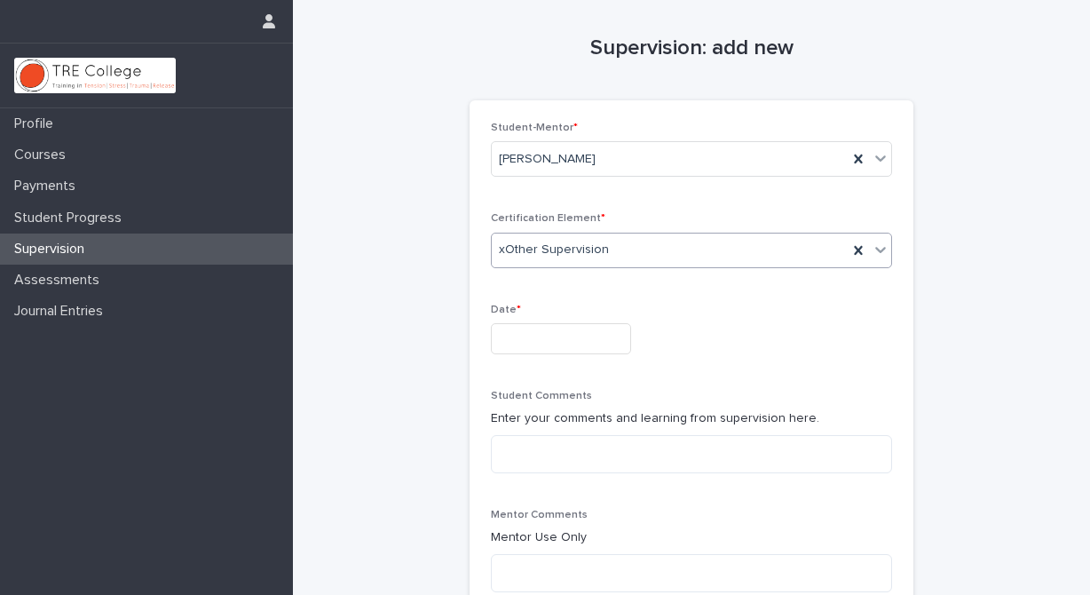
click at [507, 343] on input "text" at bounding box center [561, 338] width 140 height 31
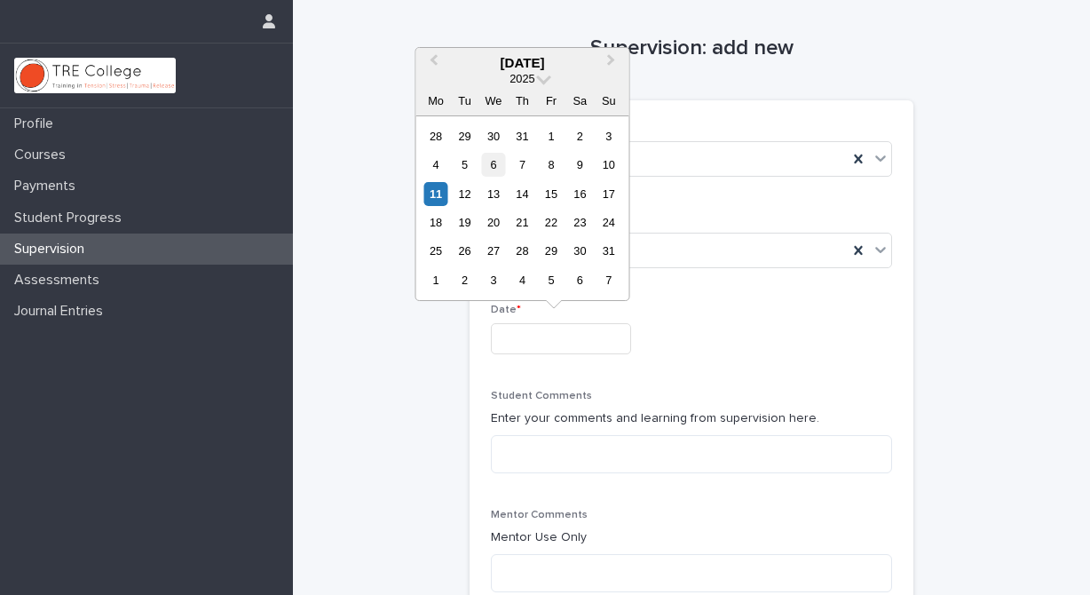
click at [493, 162] on div "6" at bounding box center [493, 165] width 24 height 24
type input "**********"
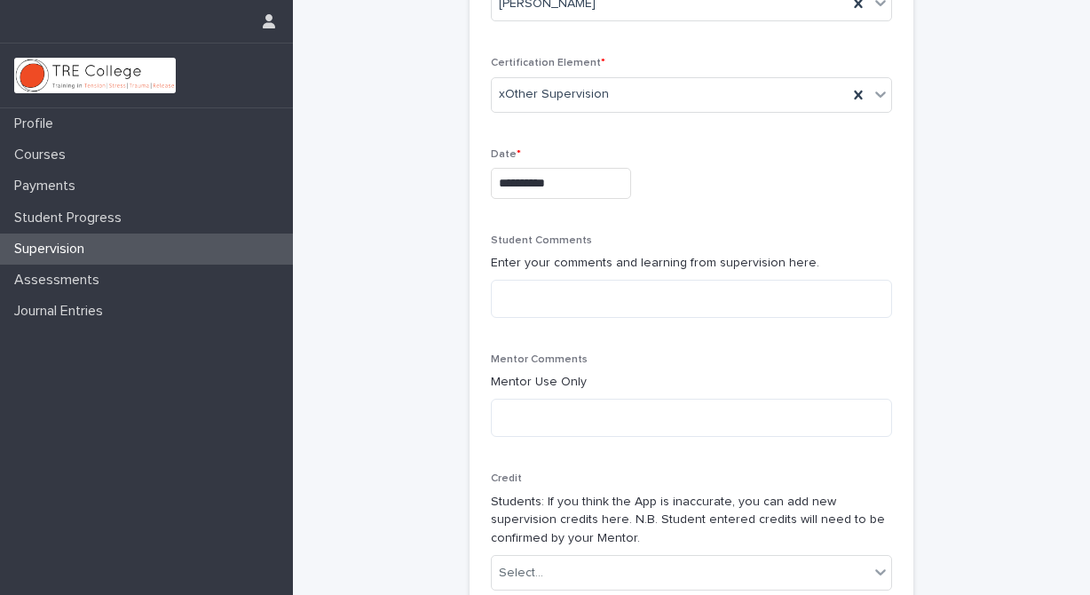
scroll to position [321, 0]
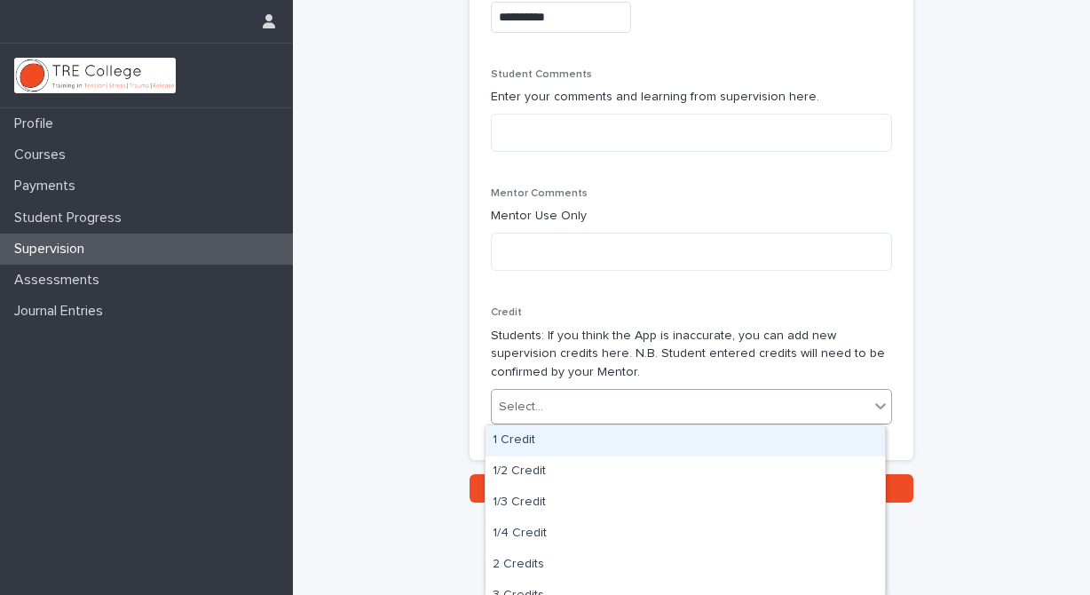
click at [877, 401] on icon at bounding box center [881, 406] width 18 height 18
click at [653, 441] on div "1 Credit" at bounding box center [685, 440] width 399 height 31
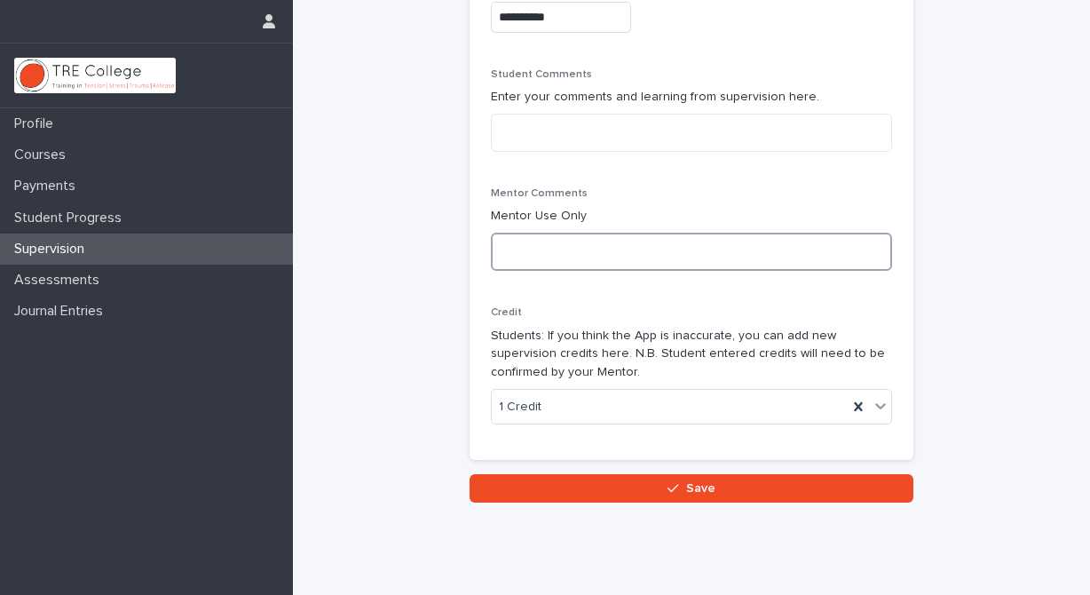
click at [527, 256] on textarea at bounding box center [691, 252] width 401 height 38
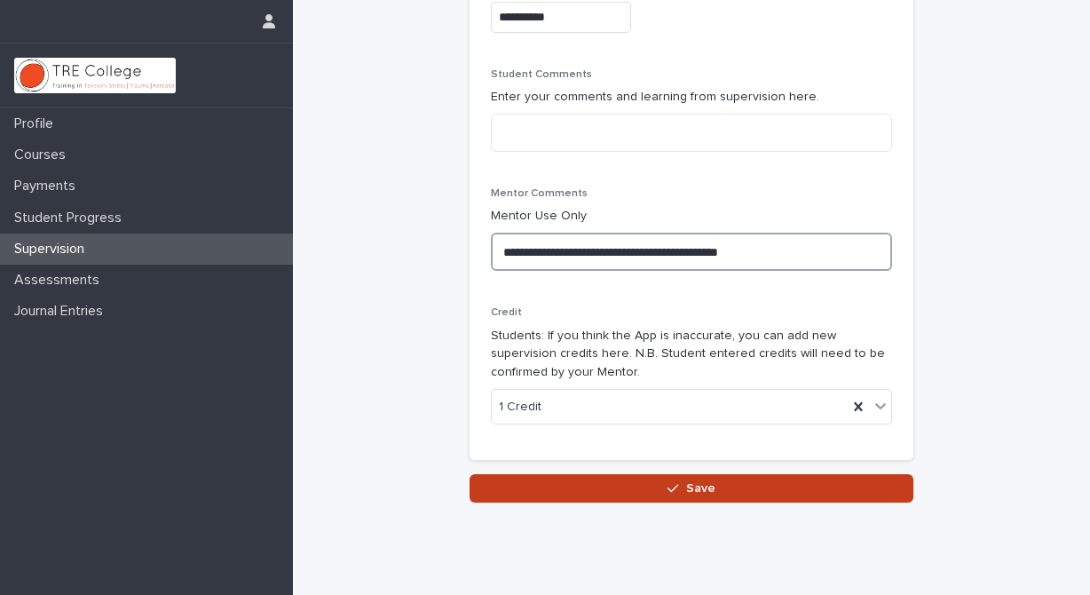
type textarea "**********"
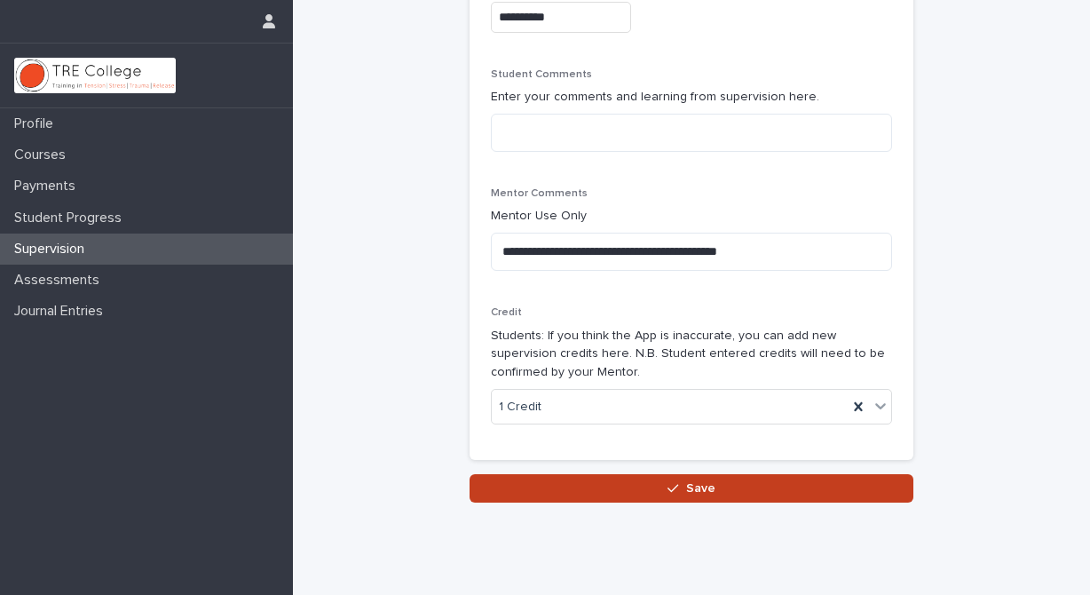
click at [700, 491] on span "Save" at bounding box center [700, 488] width 29 height 12
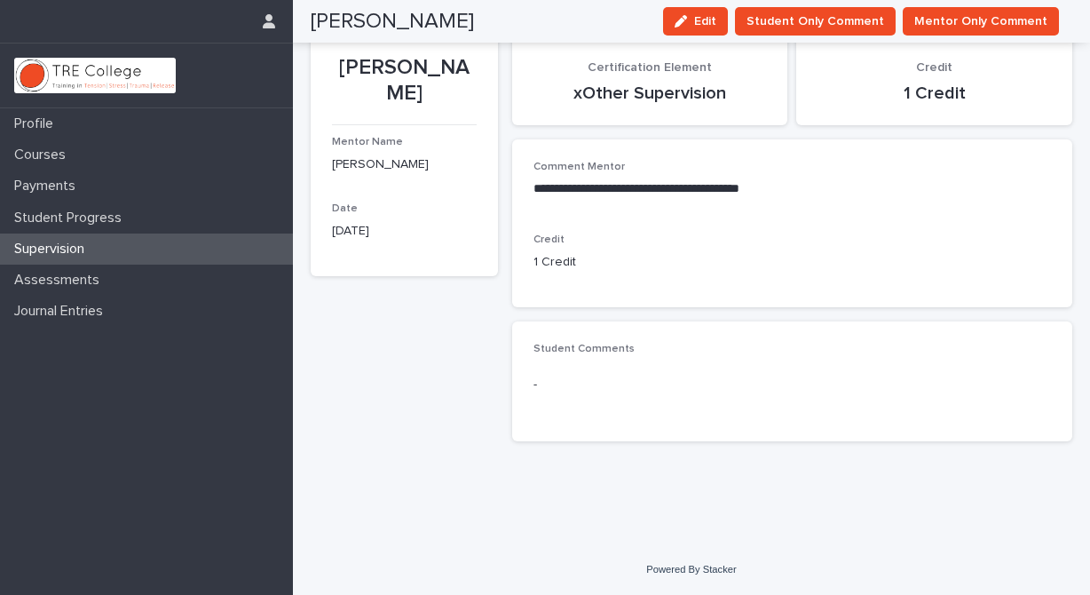
scroll to position [51, 0]
